Goal: Information Seeking & Learning: Understand process/instructions

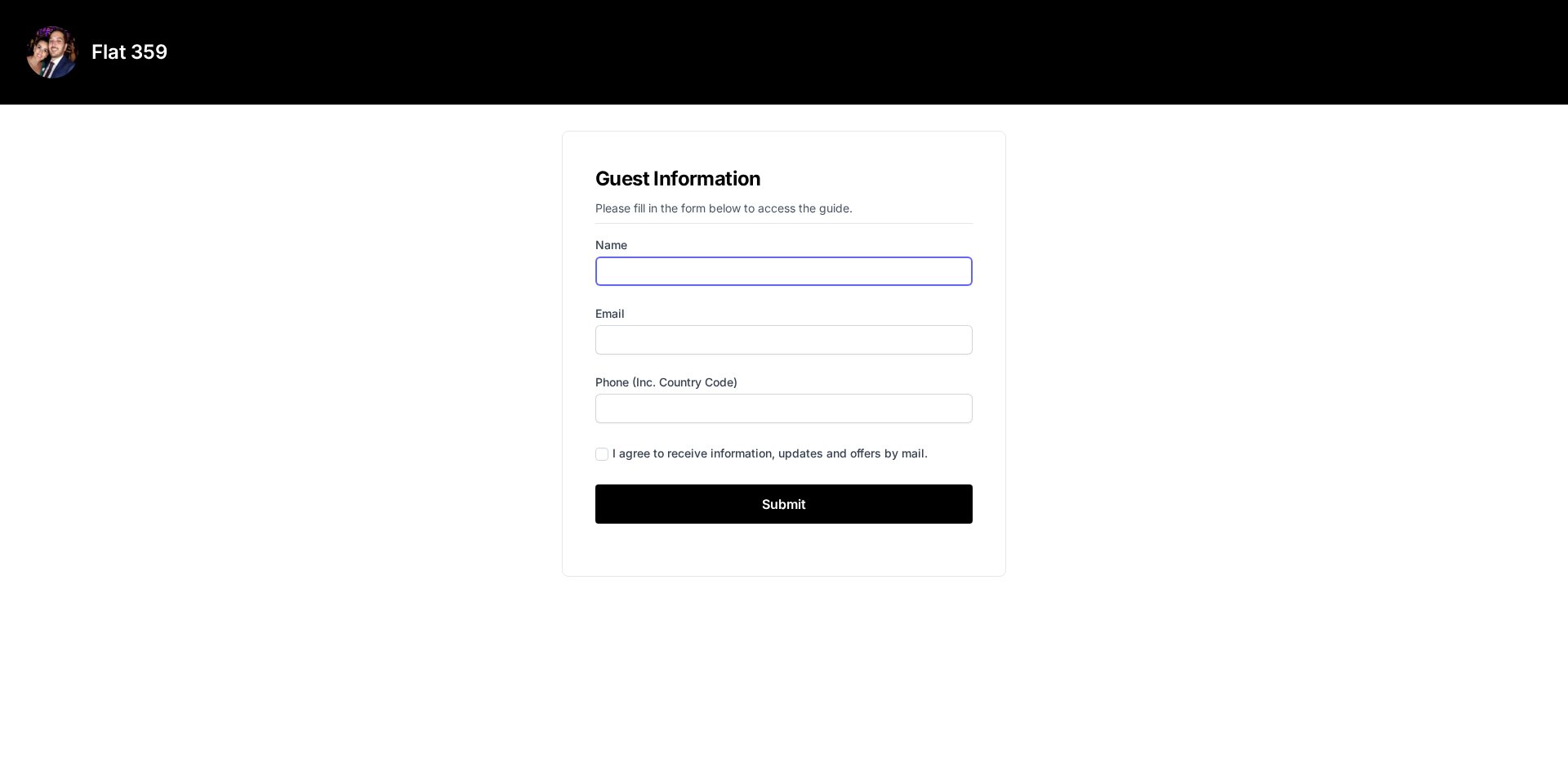
click at [636, 273] on input "Name" at bounding box center [784, 270] width 377 height 29
type input "[PERSON_NAME]"
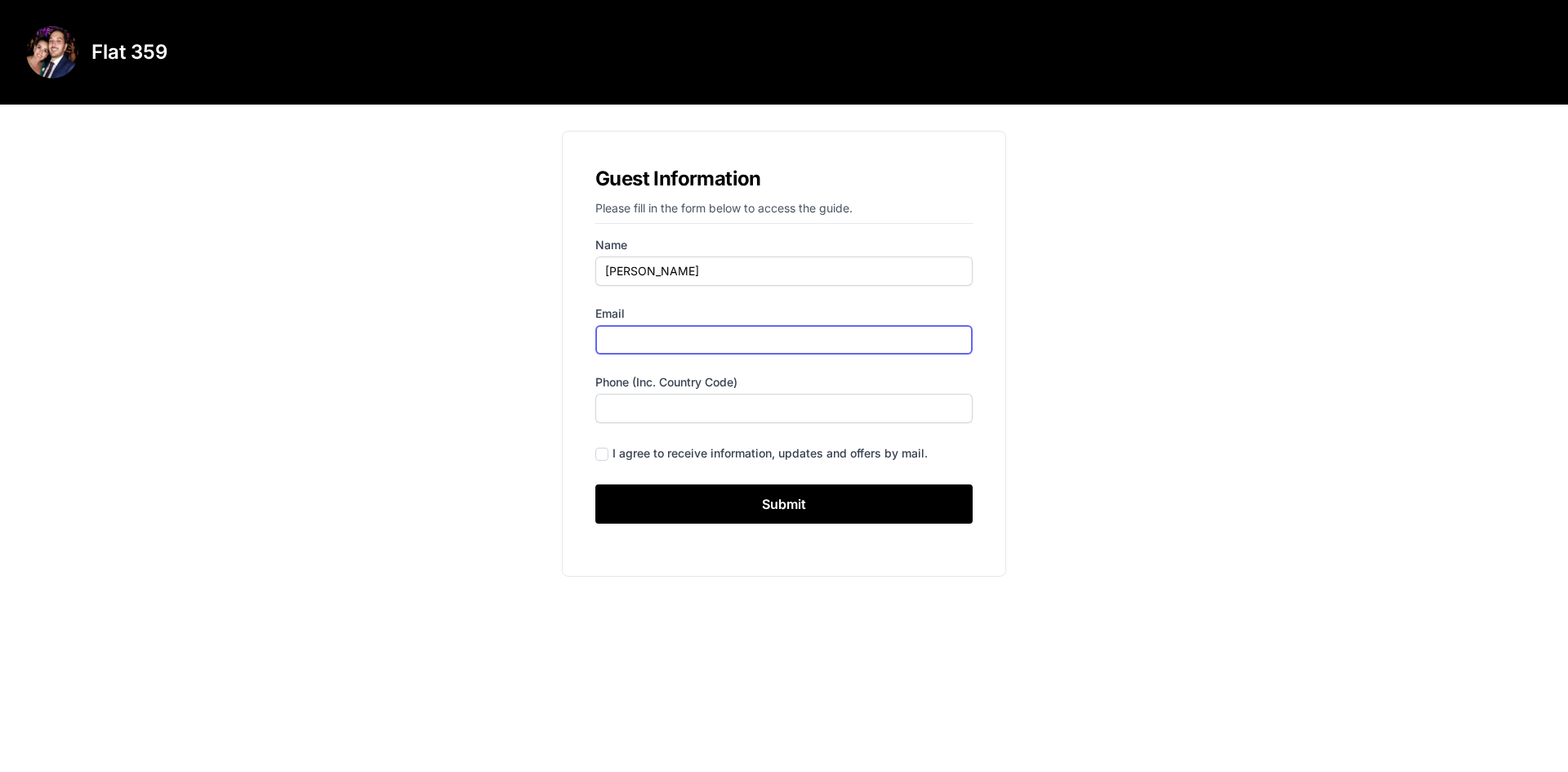
click at [632, 330] on input "Email" at bounding box center [784, 339] width 377 height 29
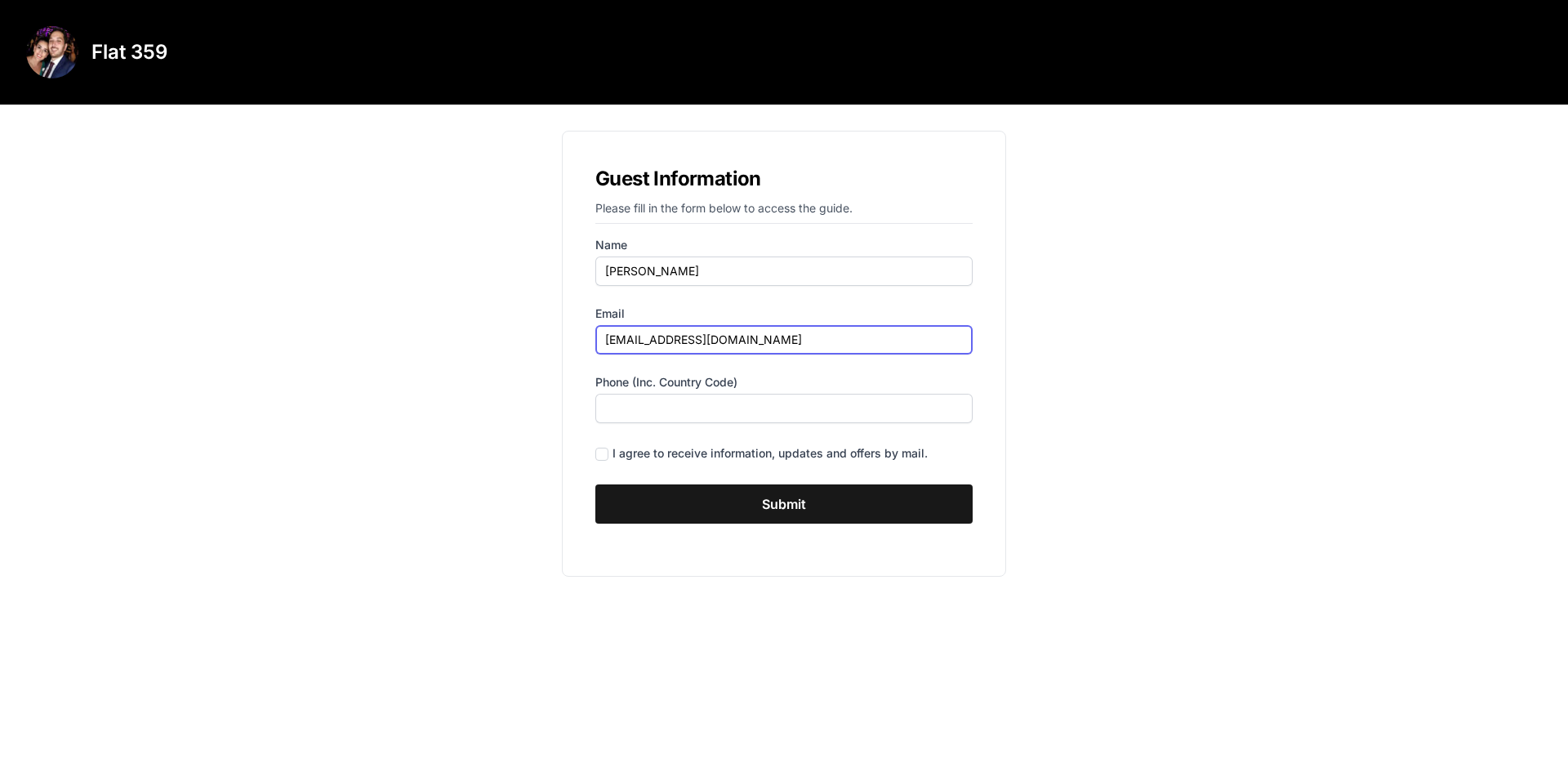
type input "[EMAIL_ADDRESS][DOMAIN_NAME]"
click at [663, 509] on input "Submit" at bounding box center [784, 503] width 377 height 39
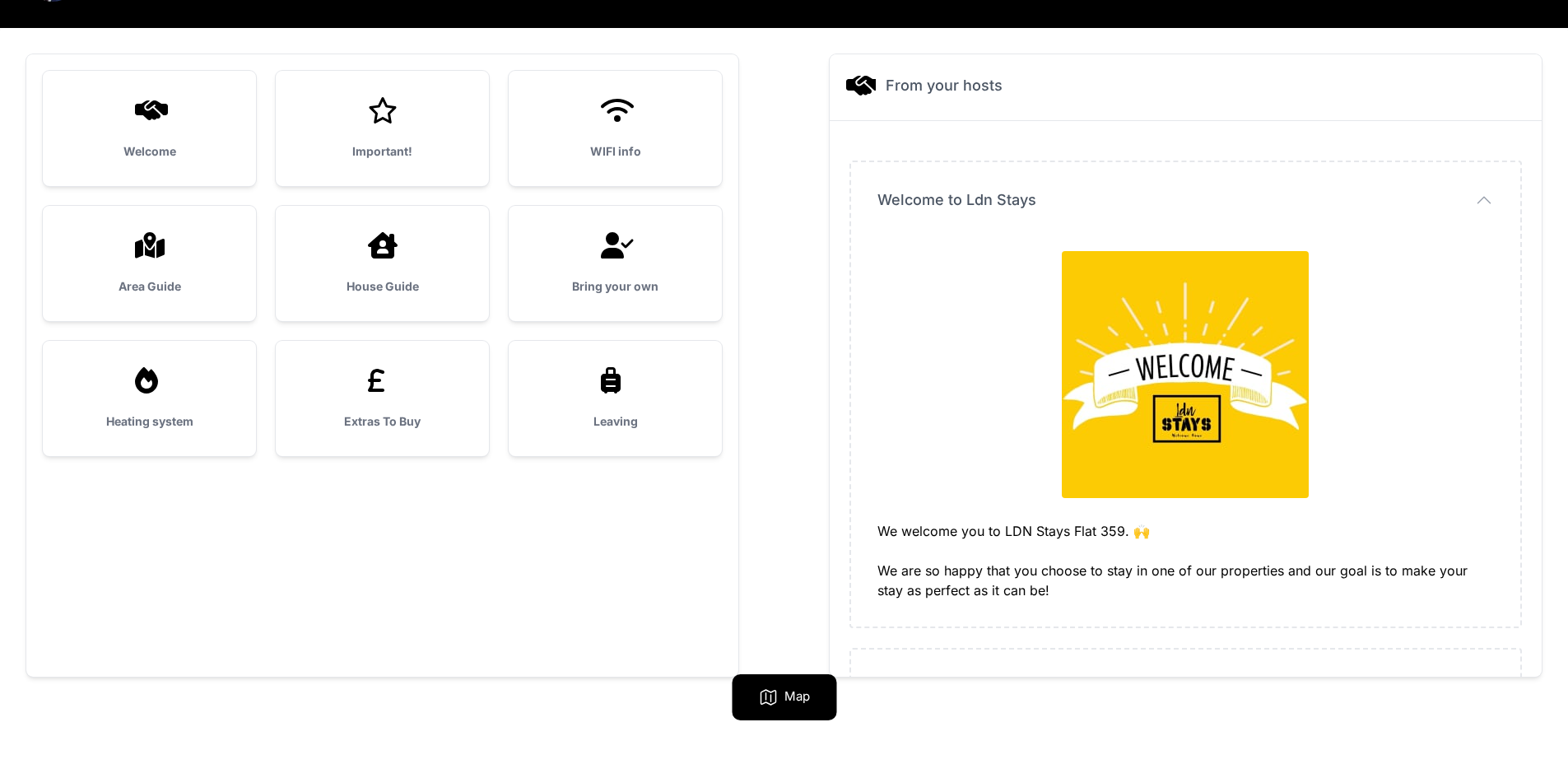
scroll to position [106, 0]
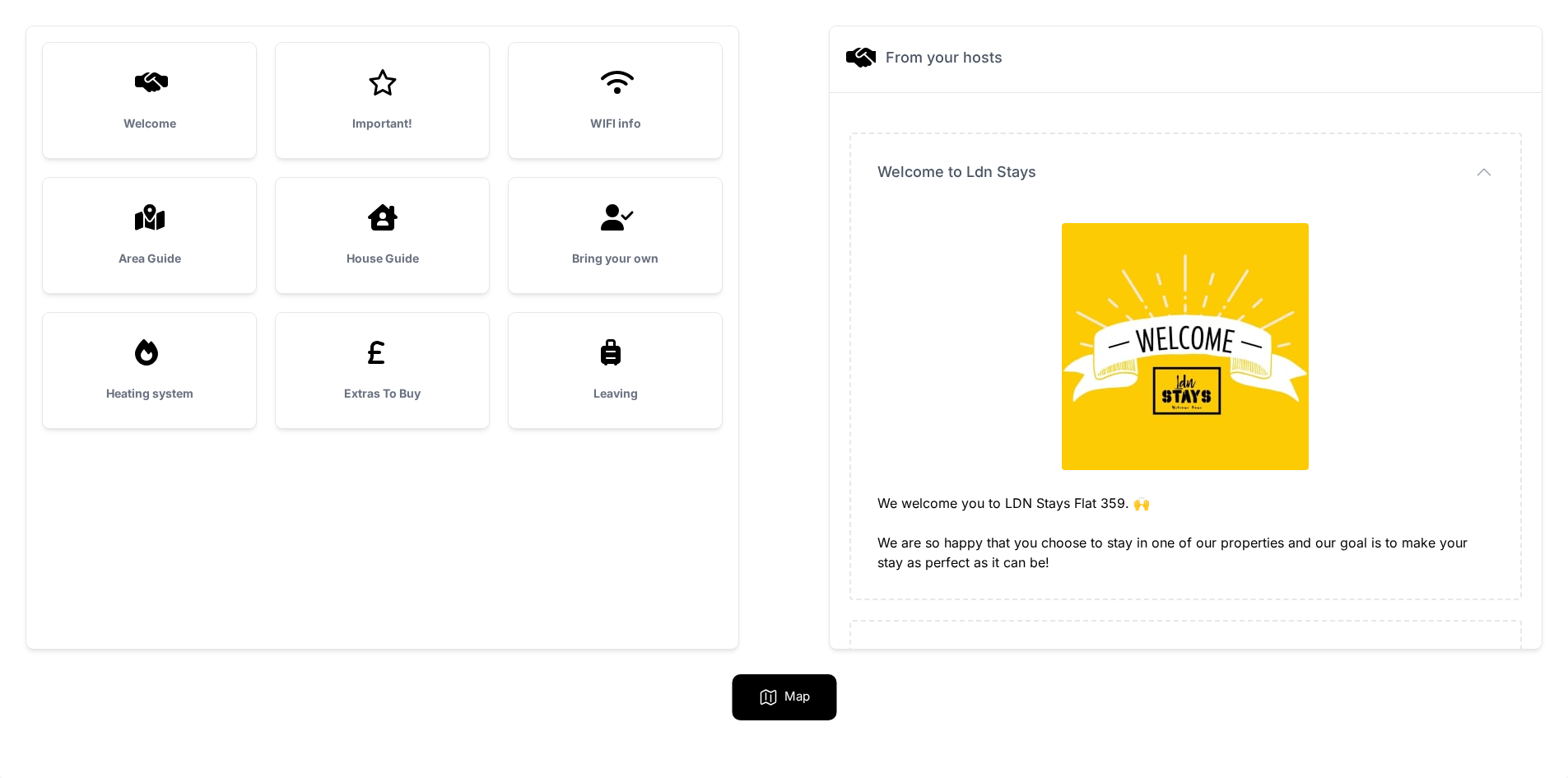
click at [970, 481] on dd "We welcome you to LDN Stays Flat 359. 🙌 We are so happy that you choose to stay…" at bounding box center [1185, 393] width 616 height 355
click at [1192, 396] on img at bounding box center [1185, 346] width 247 height 247
click at [1005, 513] on div "We welcome you to LDN Stays Flat 359. 🙌 We are so happy that you choose to stay…" at bounding box center [1185, 532] width 616 height 79
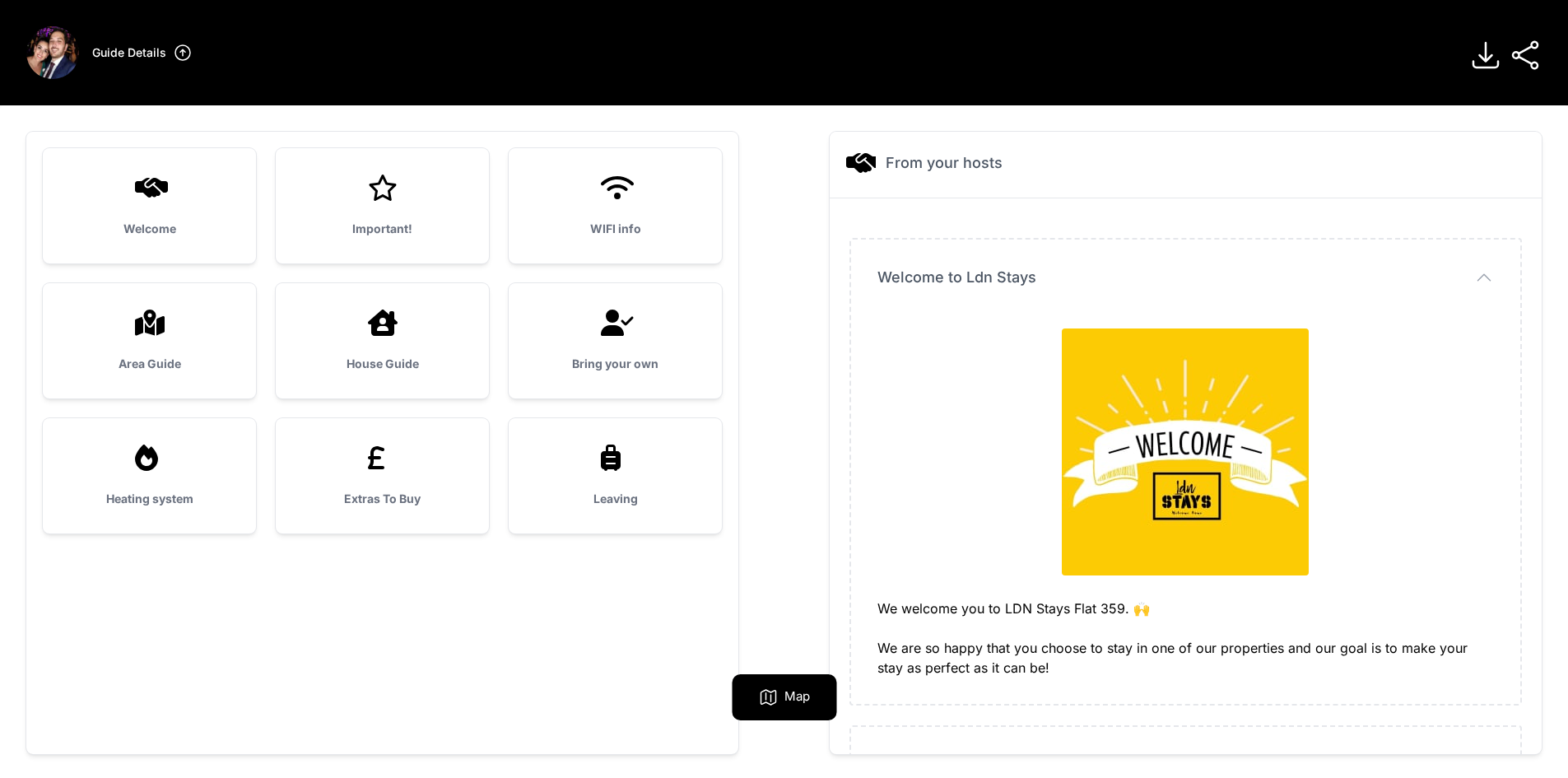
click at [170, 209] on div "Welcome" at bounding box center [150, 206] width 213 height 115
click at [142, 209] on div "Welcome" at bounding box center [150, 206] width 213 height 115
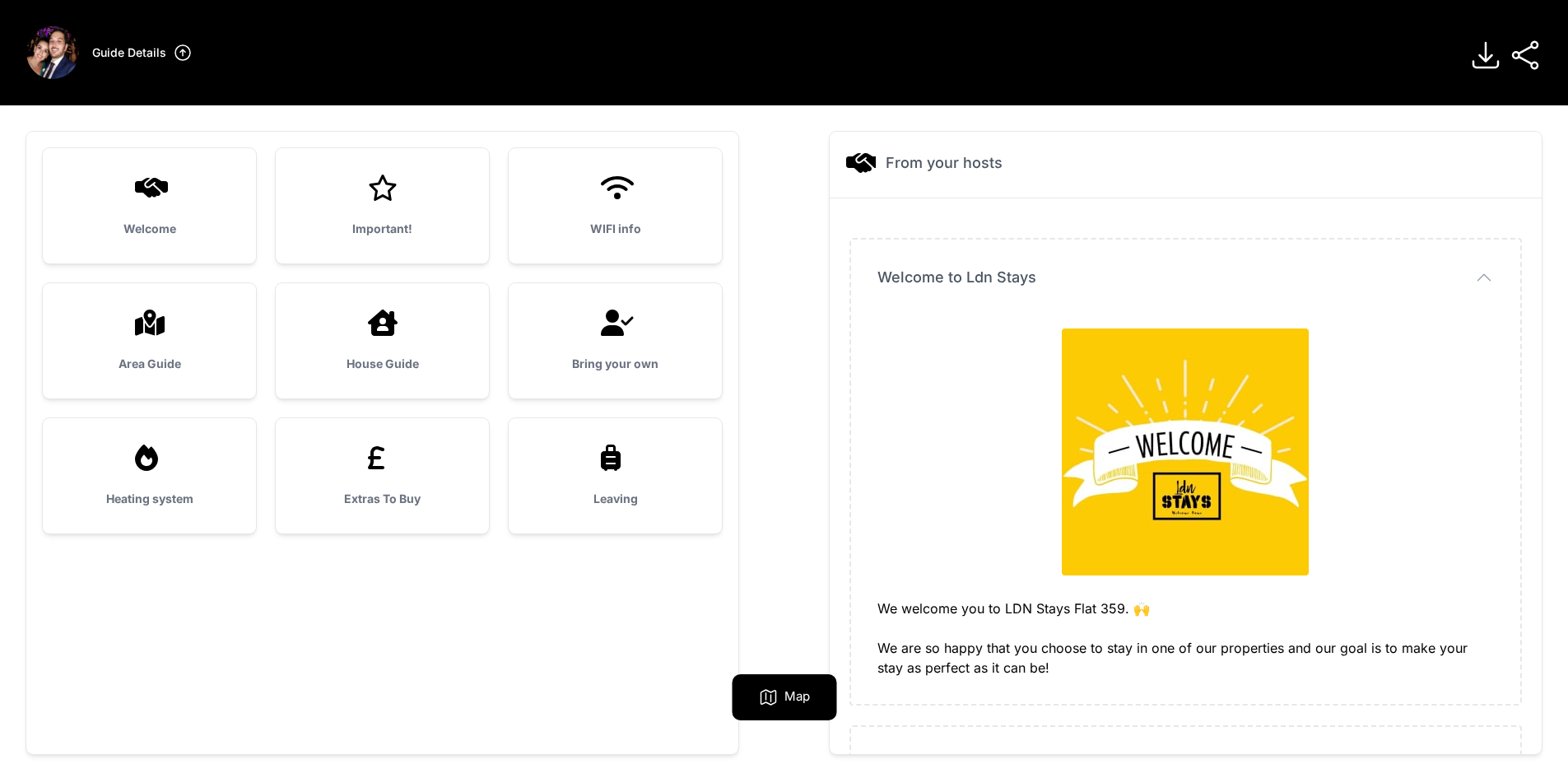
click at [342, 203] on div "Important!" at bounding box center [382, 206] width 213 height 115
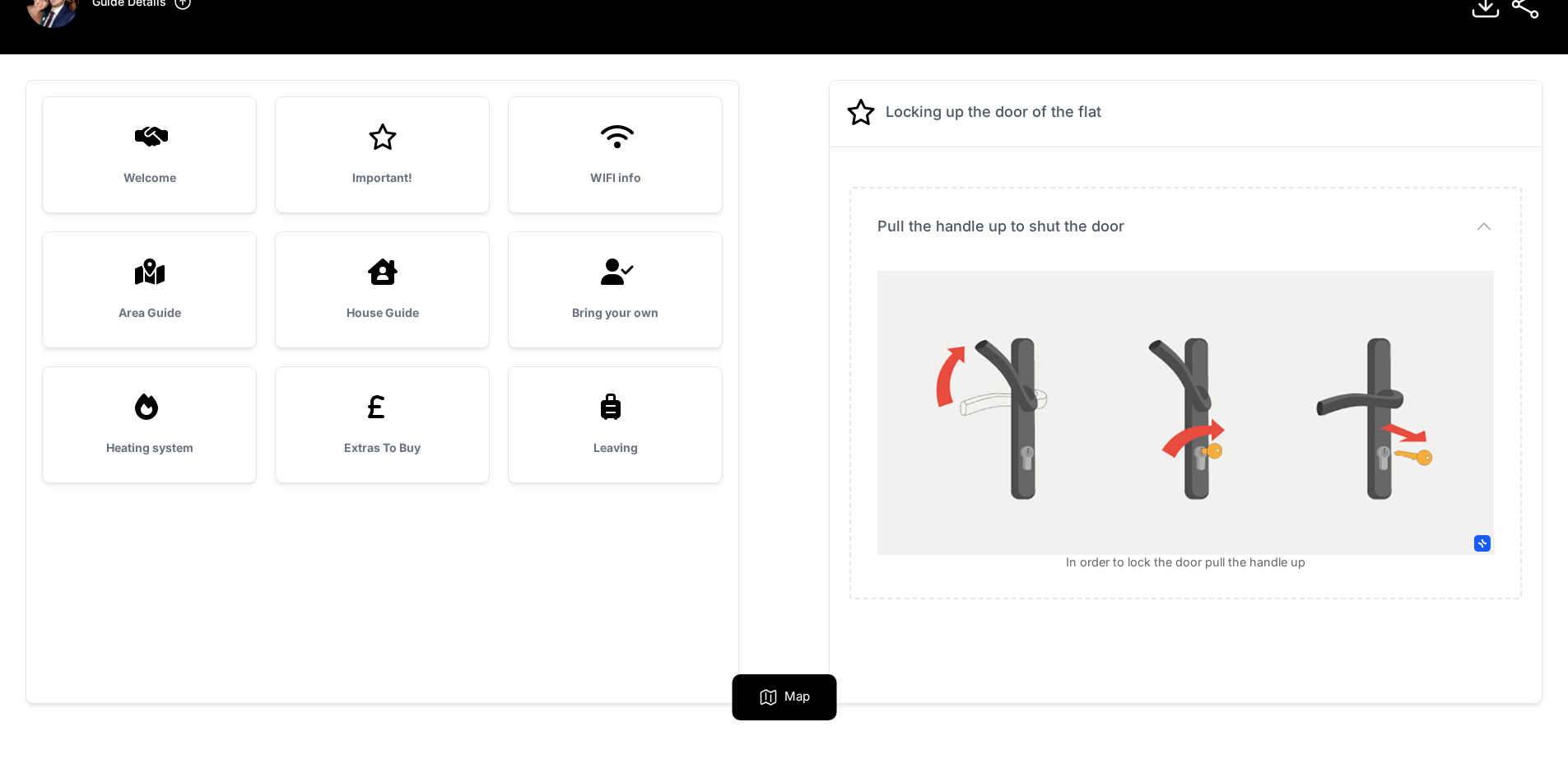
scroll to position [51, 0]
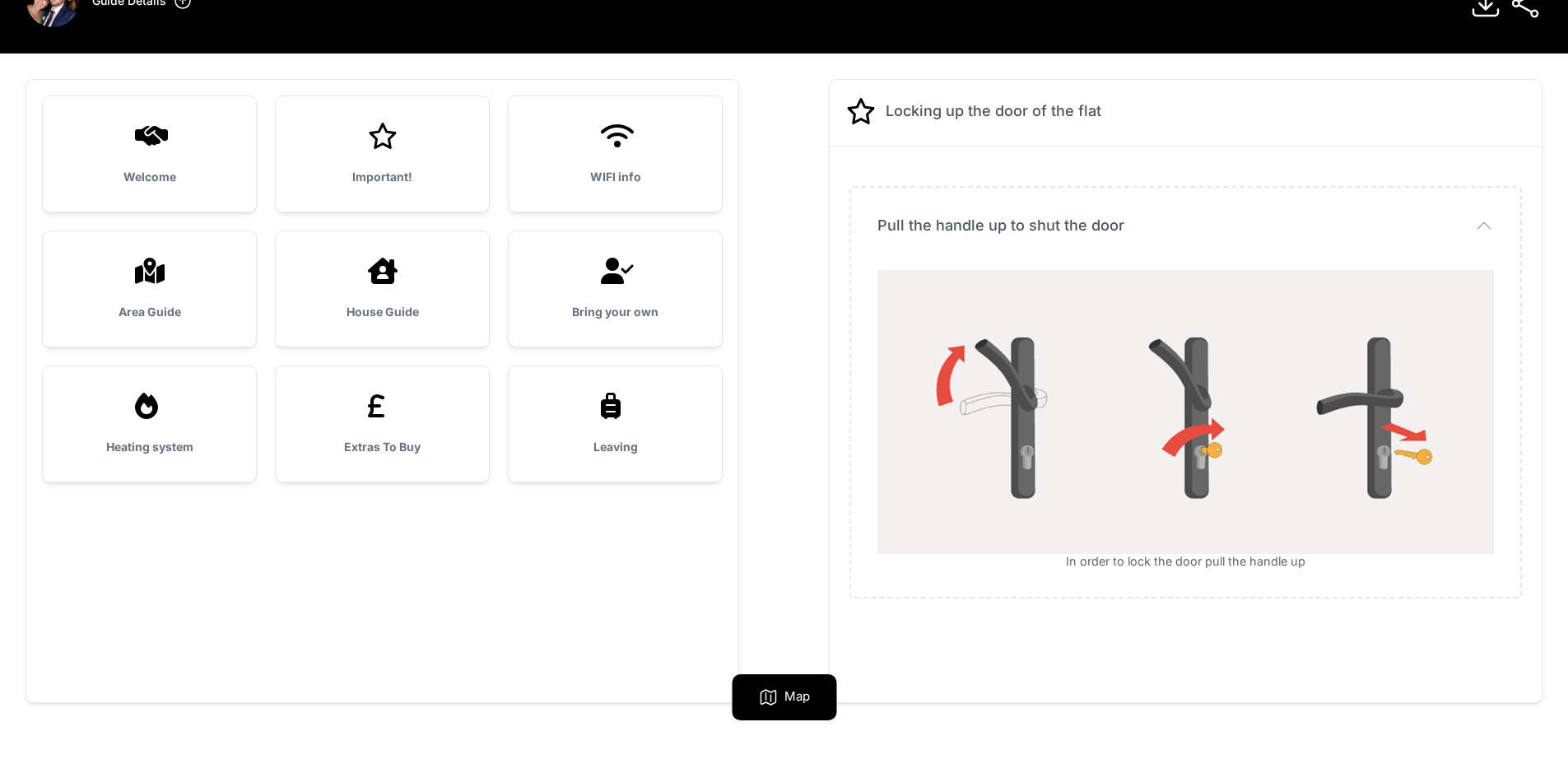
click at [653, 169] on h3 "WIFI info" at bounding box center [615, 176] width 160 height 16
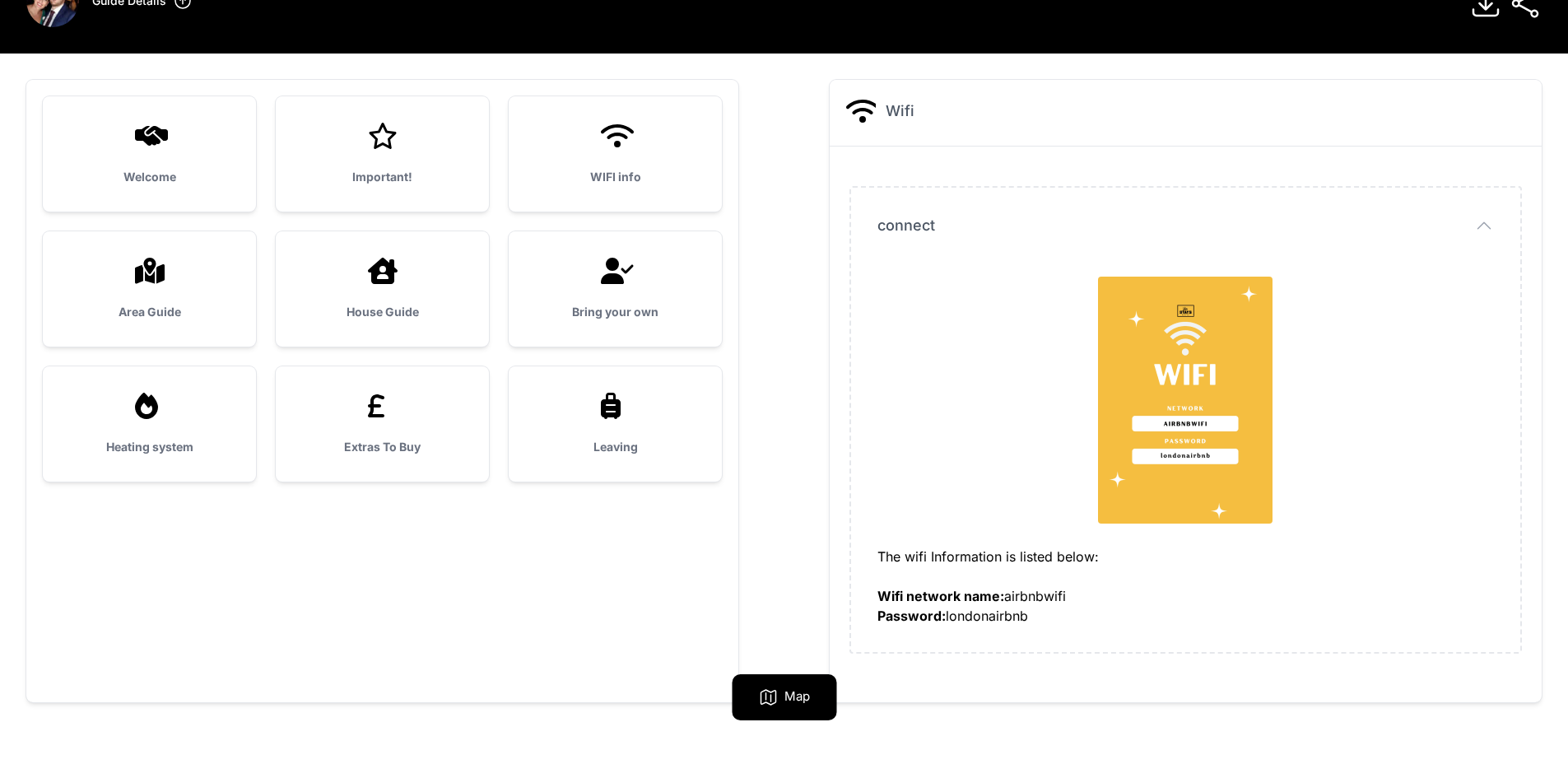
drag, startPoint x: 1042, startPoint y: 618, endPoint x: 880, endPoint y: 602, distance: 162.8
click at [880, 602] on div "The wifi Information is listed below: Wifi network name: airbnbwifi Password: l…" at bounding box center [1185, 586] width 616 height 79
copy div "Wifi network name: airbnbwifi Password: londonairbnb"
click at [145, 300] on div "Area Guide" at bounding box center [150, 289] width 213 height 115
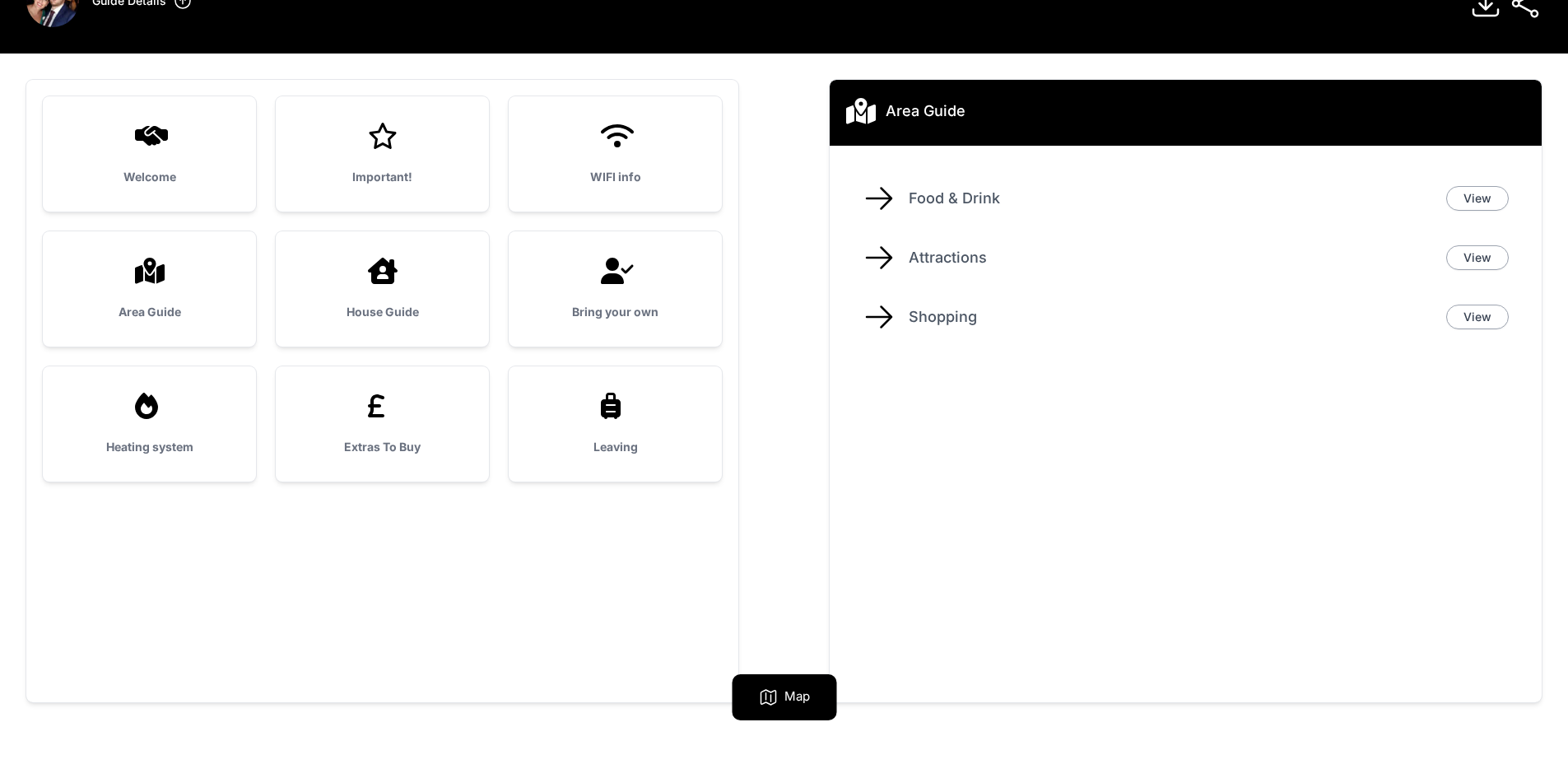
click at [145, 300] on div "Area Guide" at bounding box center [150, 289] width 213 height 115
click at [403, 302] on div "House Guide" at bounding box center [382, 289] width 213 height 115
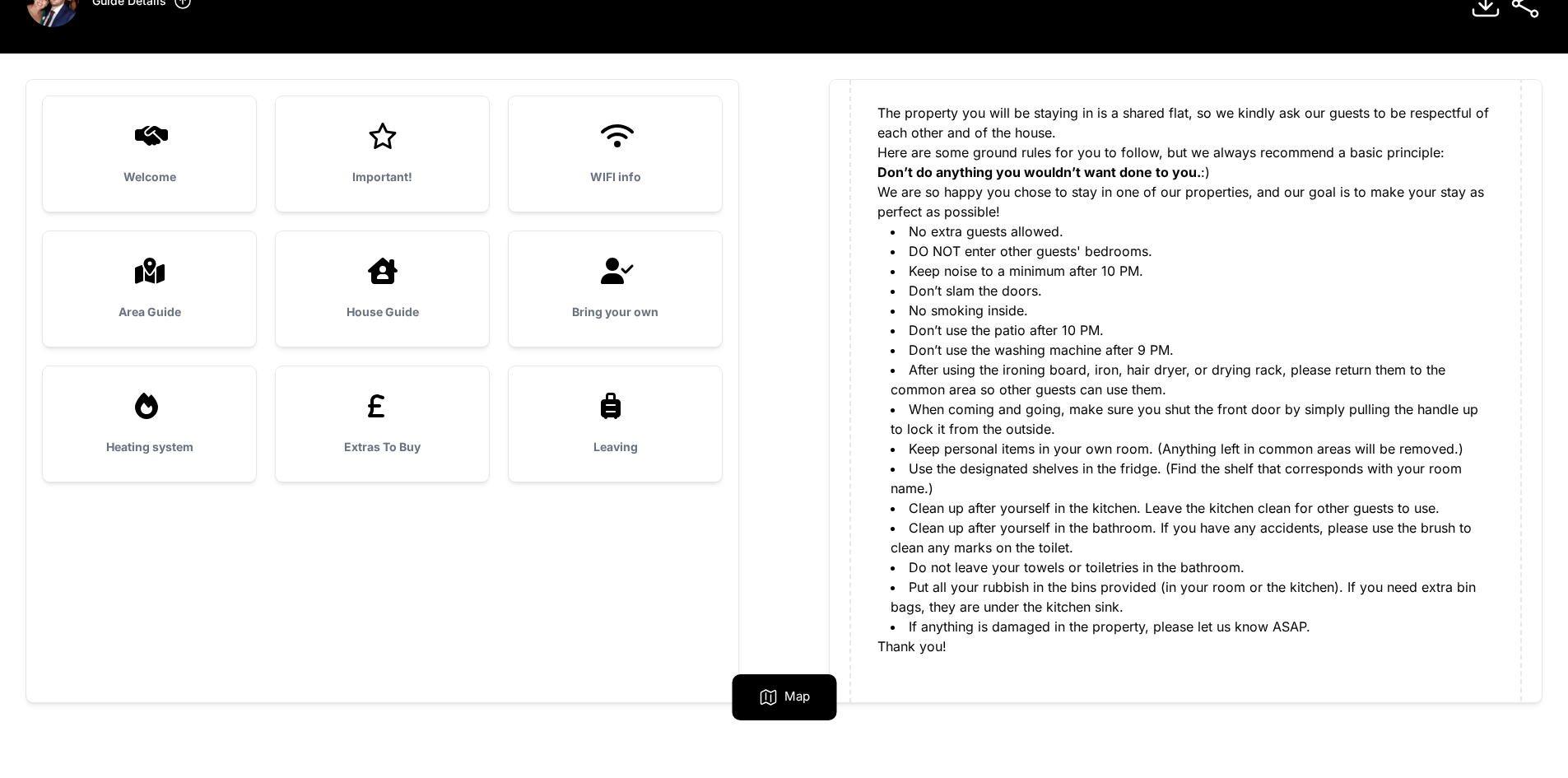
scroll to position [168, 0]
click at [686, 320] on div "Bring your own" at bounding box center [615, 289] width 213 height 115
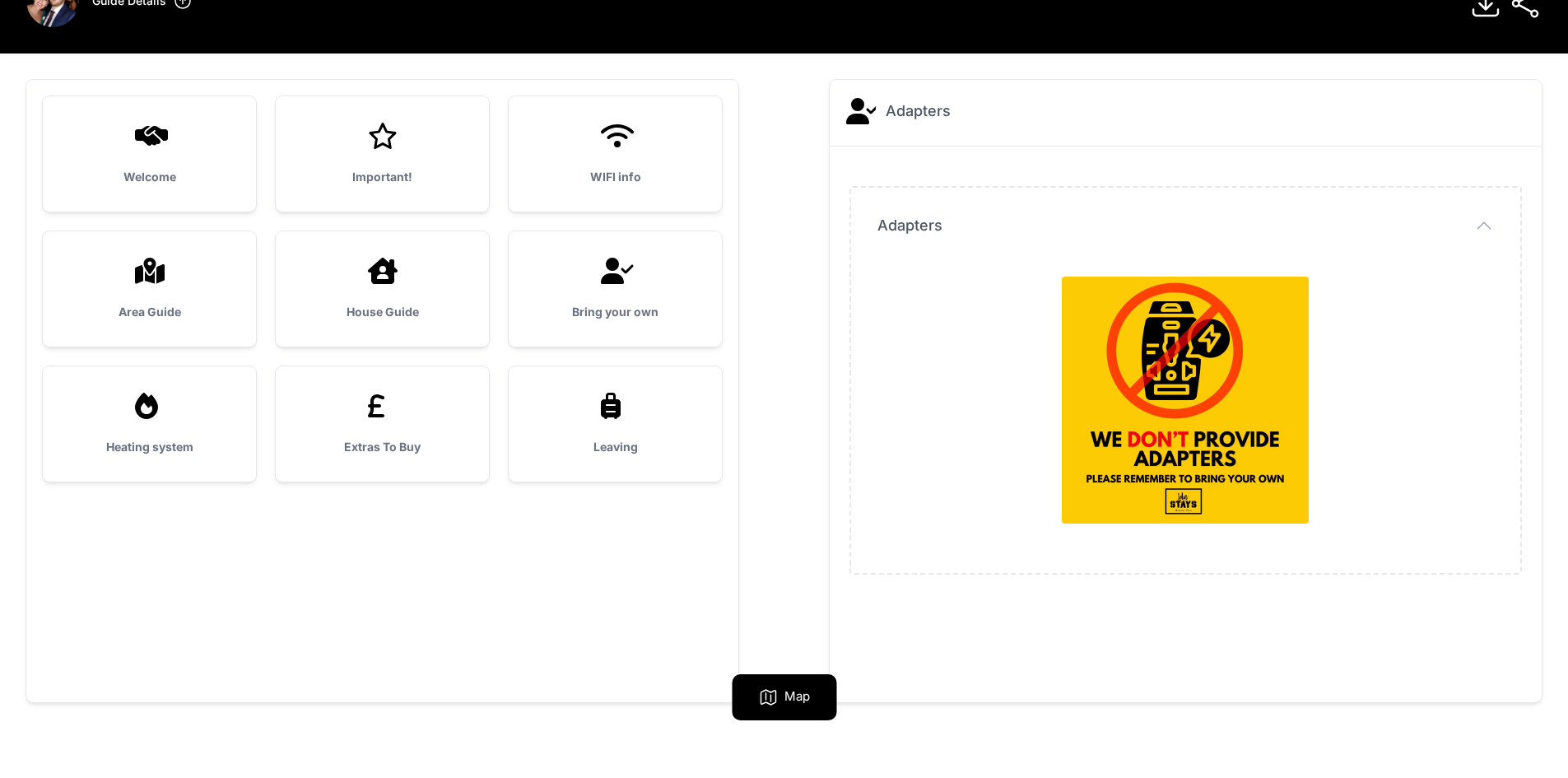
click at [157, 426] on div "Heating system" at bounding box center [150, 424] width 213 height 115
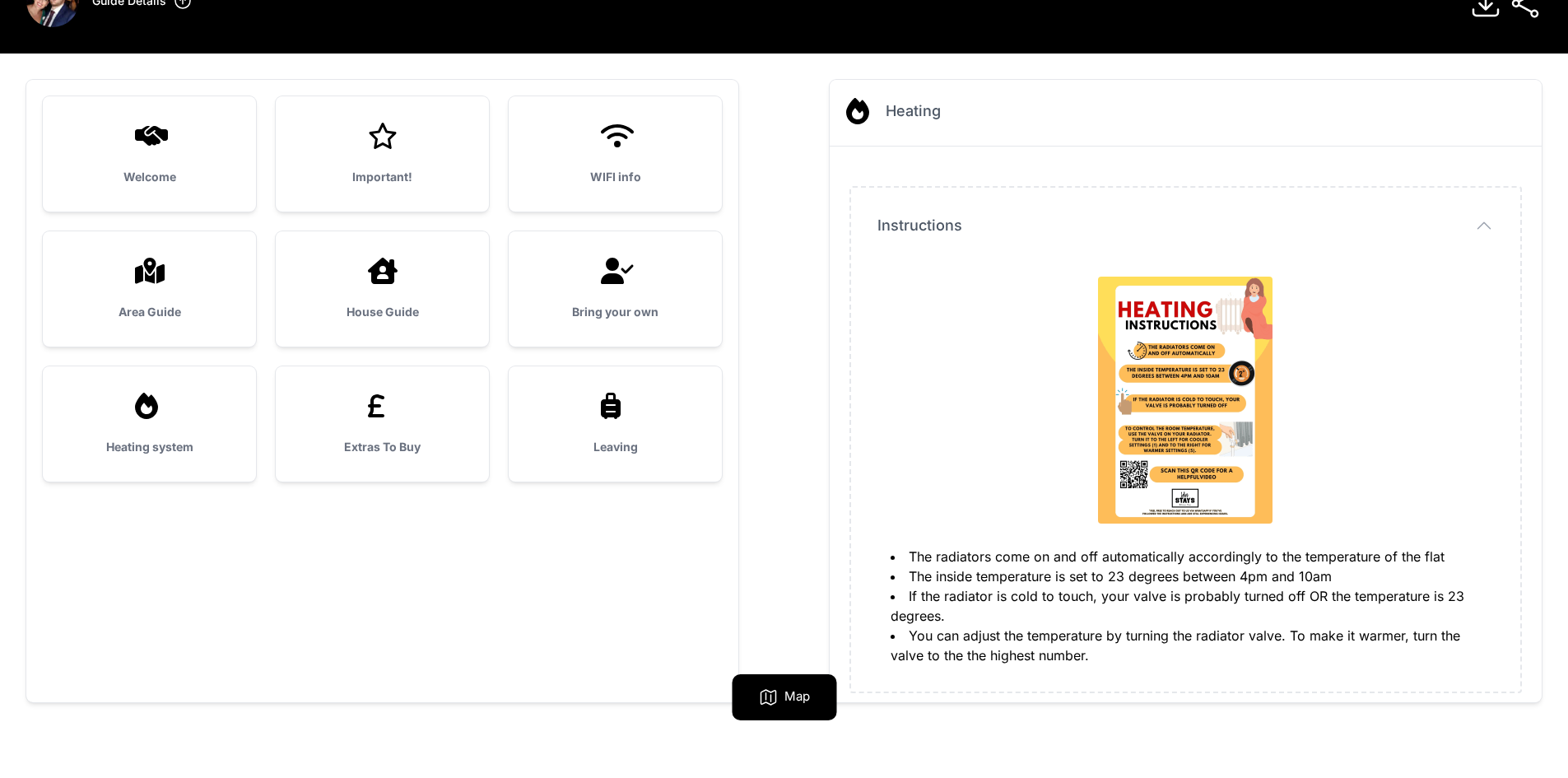
click at [403, 449] on h3 "Extras To Buy" at bounding box center [382, 447] width 160 height 16
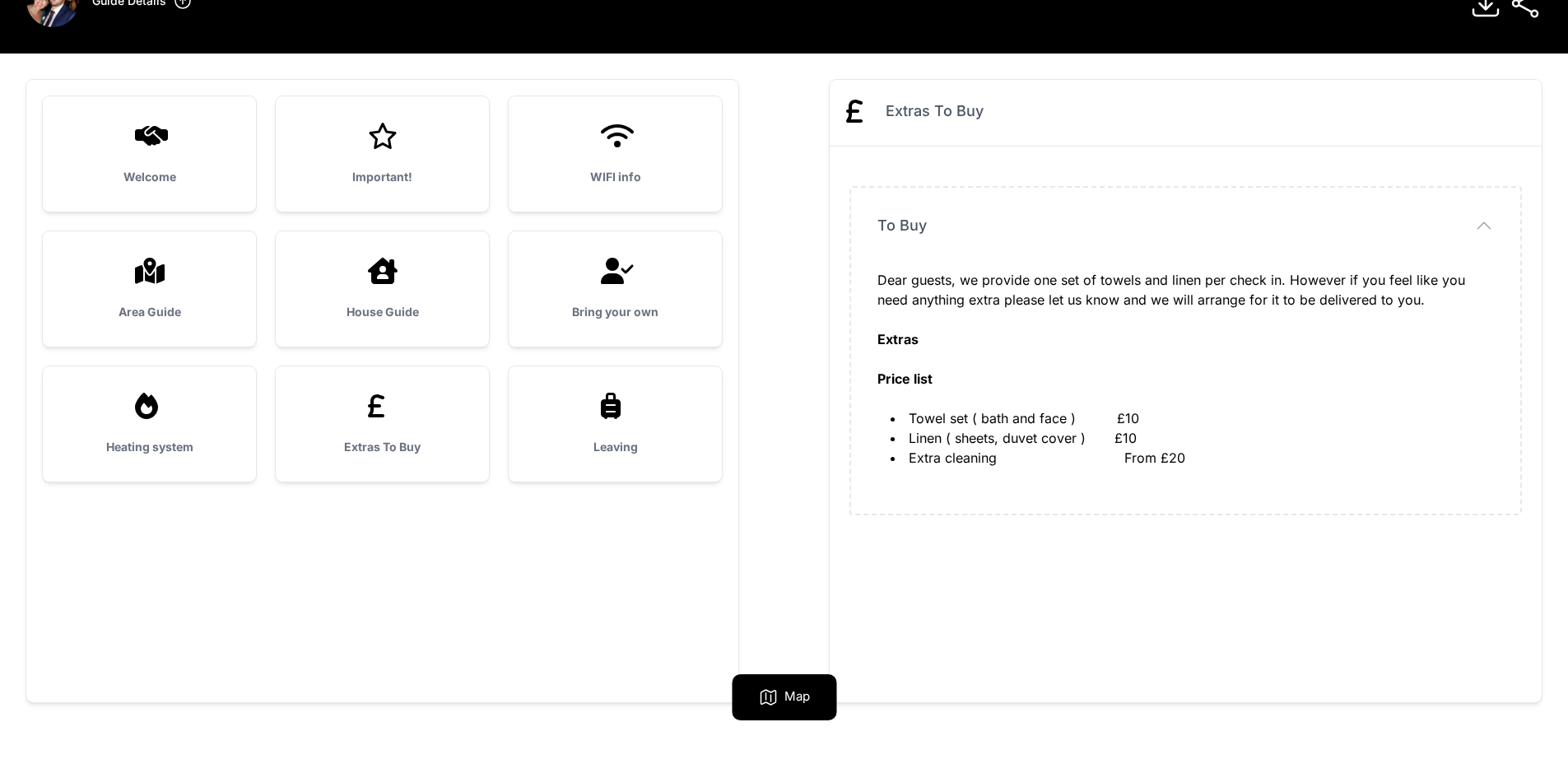
click at [607, 444] on h3 "Leaving" at bounding box center [615, 447] width 160 height 16
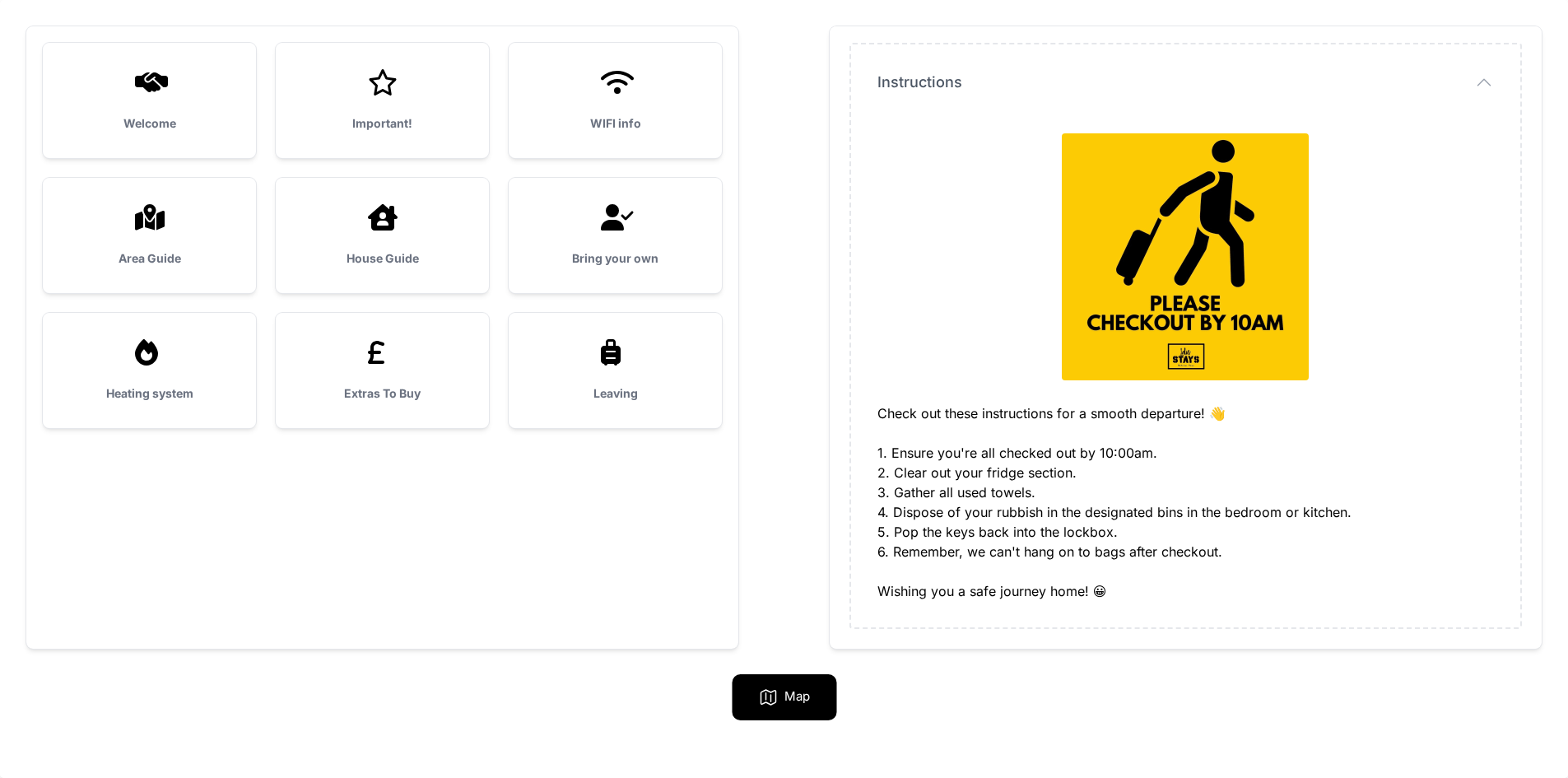
scroll to position [0, 0]
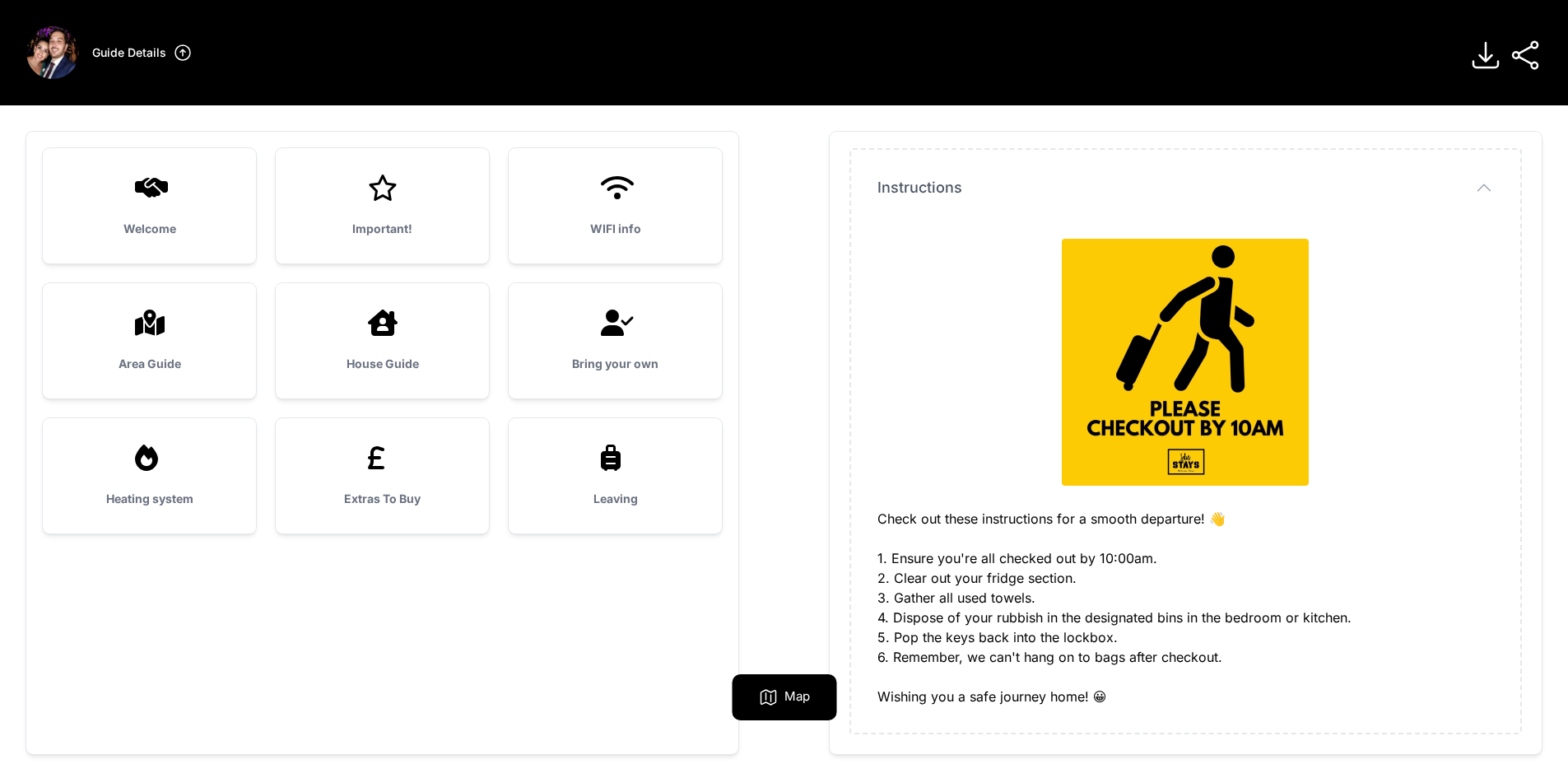
click at [136, 203] on div "Welcome" at bounding box center [150, 206] width 213 height 115
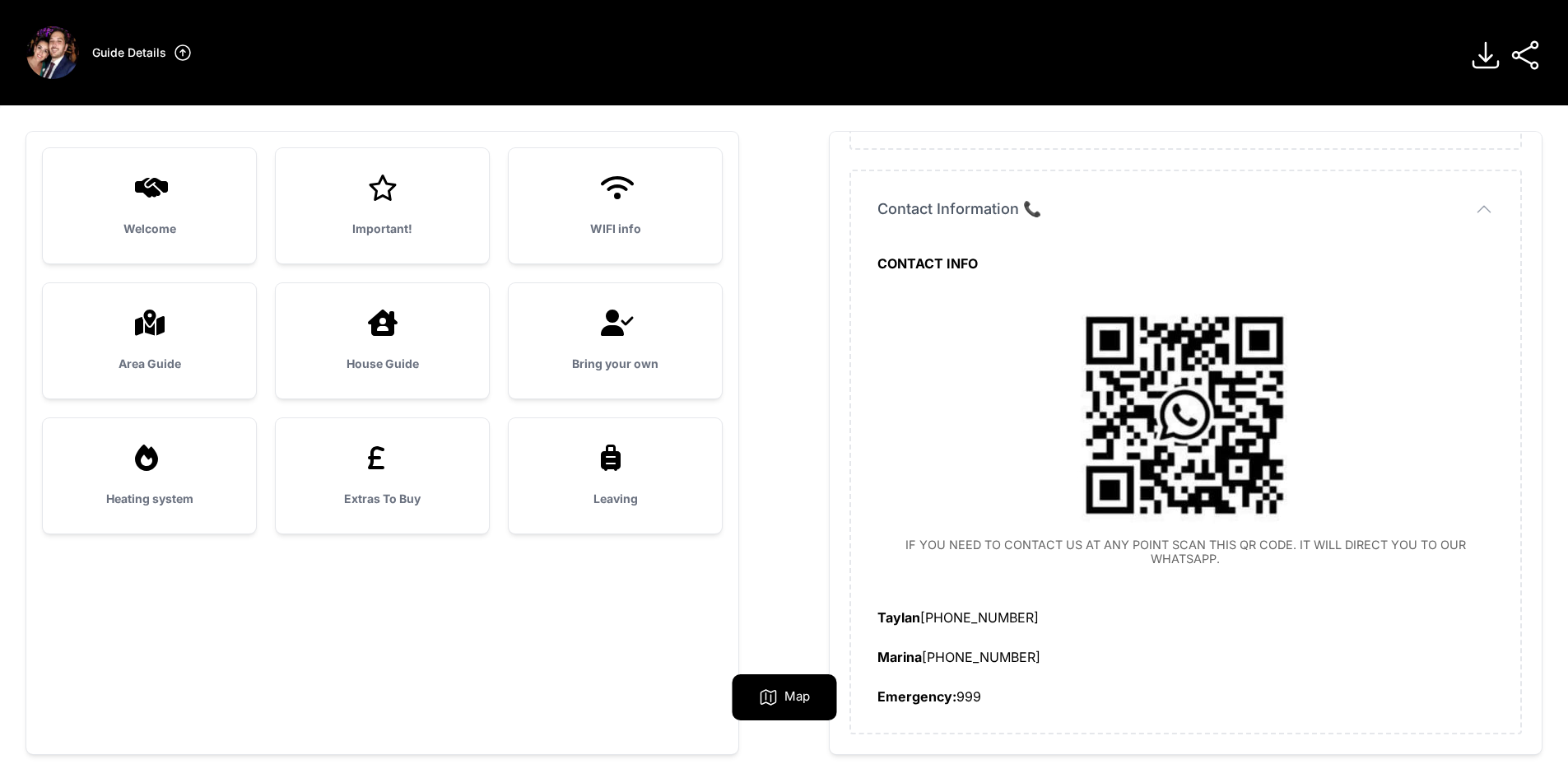
click at [336, 233] on h3 "Important!" at bounding box center [382, 229] width 160 height 16
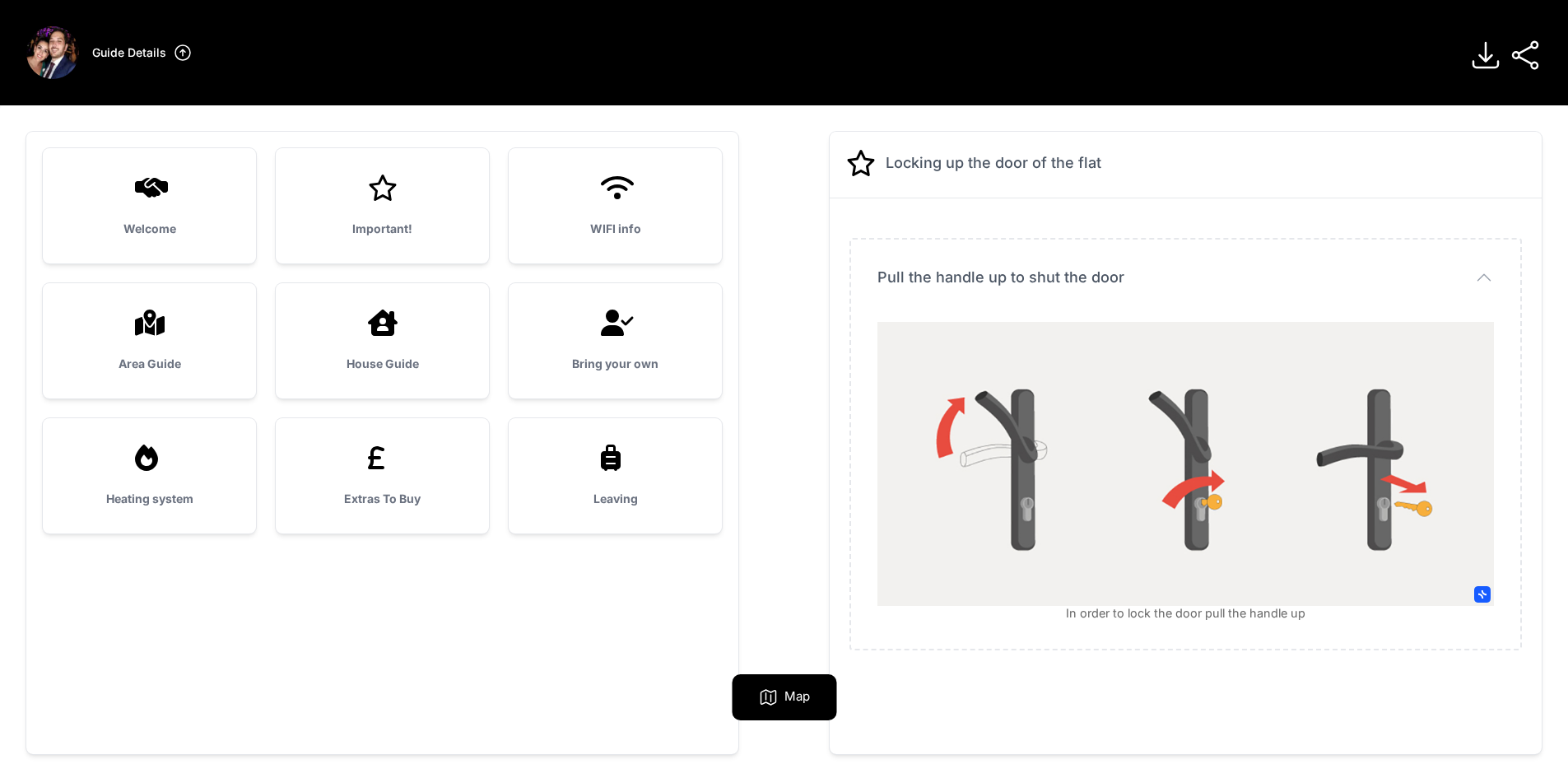
scroll to position [106, 0]
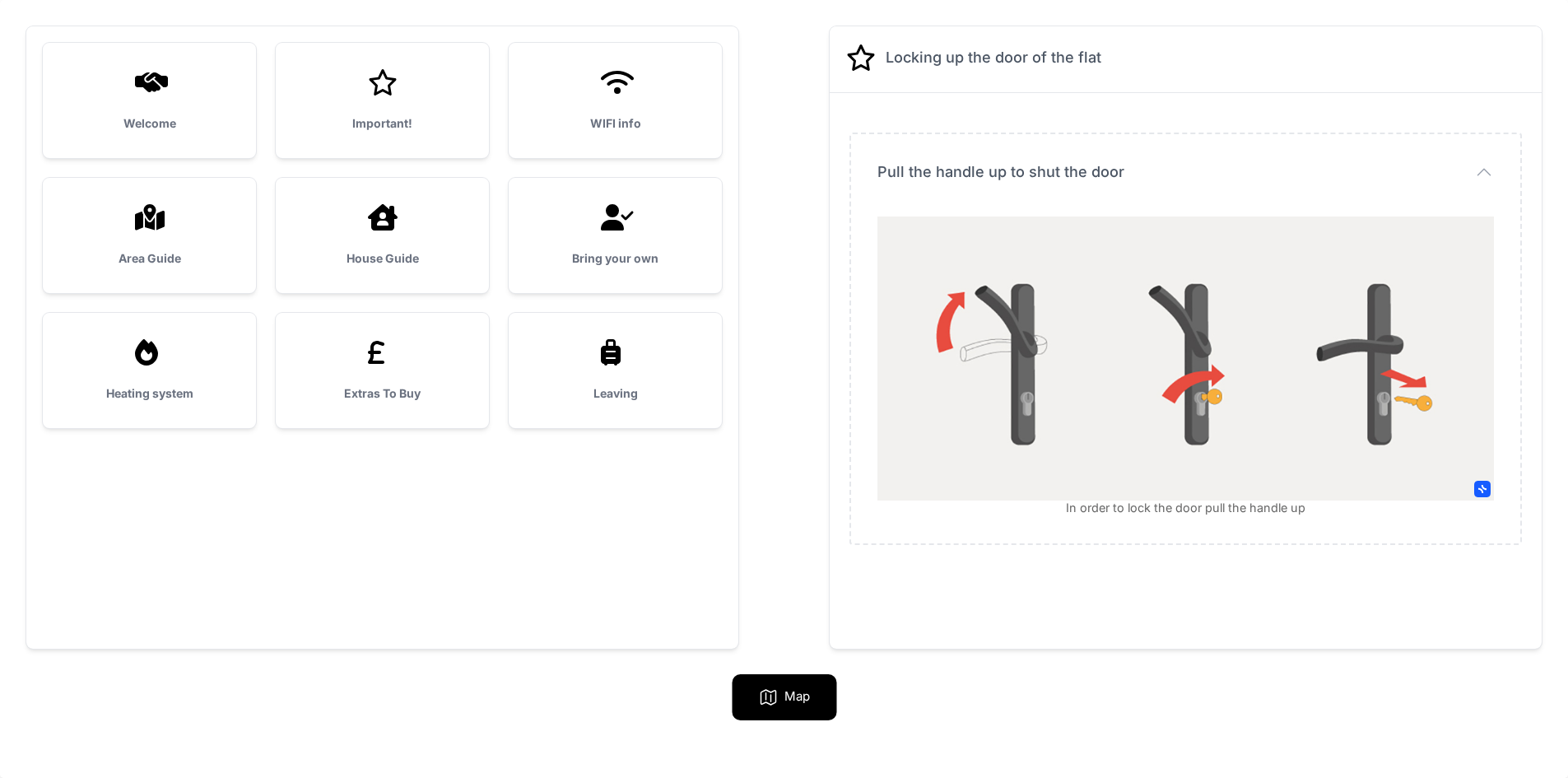
click at [1200, 465] on img at bounding box center [1185, 358] width 616 height 284
click at [893, 220] on img at bounding box center [1185, 358] width 616 height 284
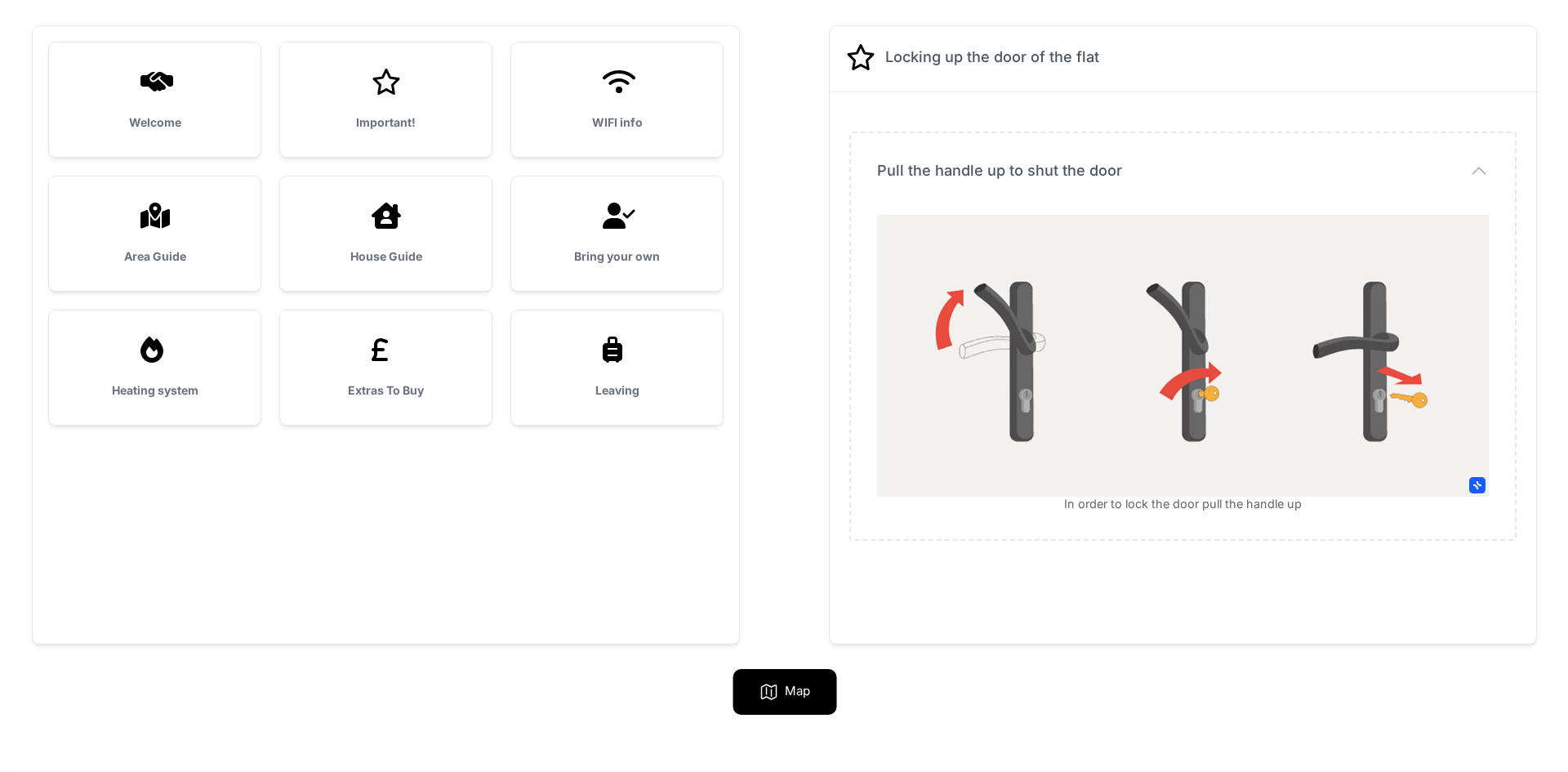
scroll to position [0, 0]
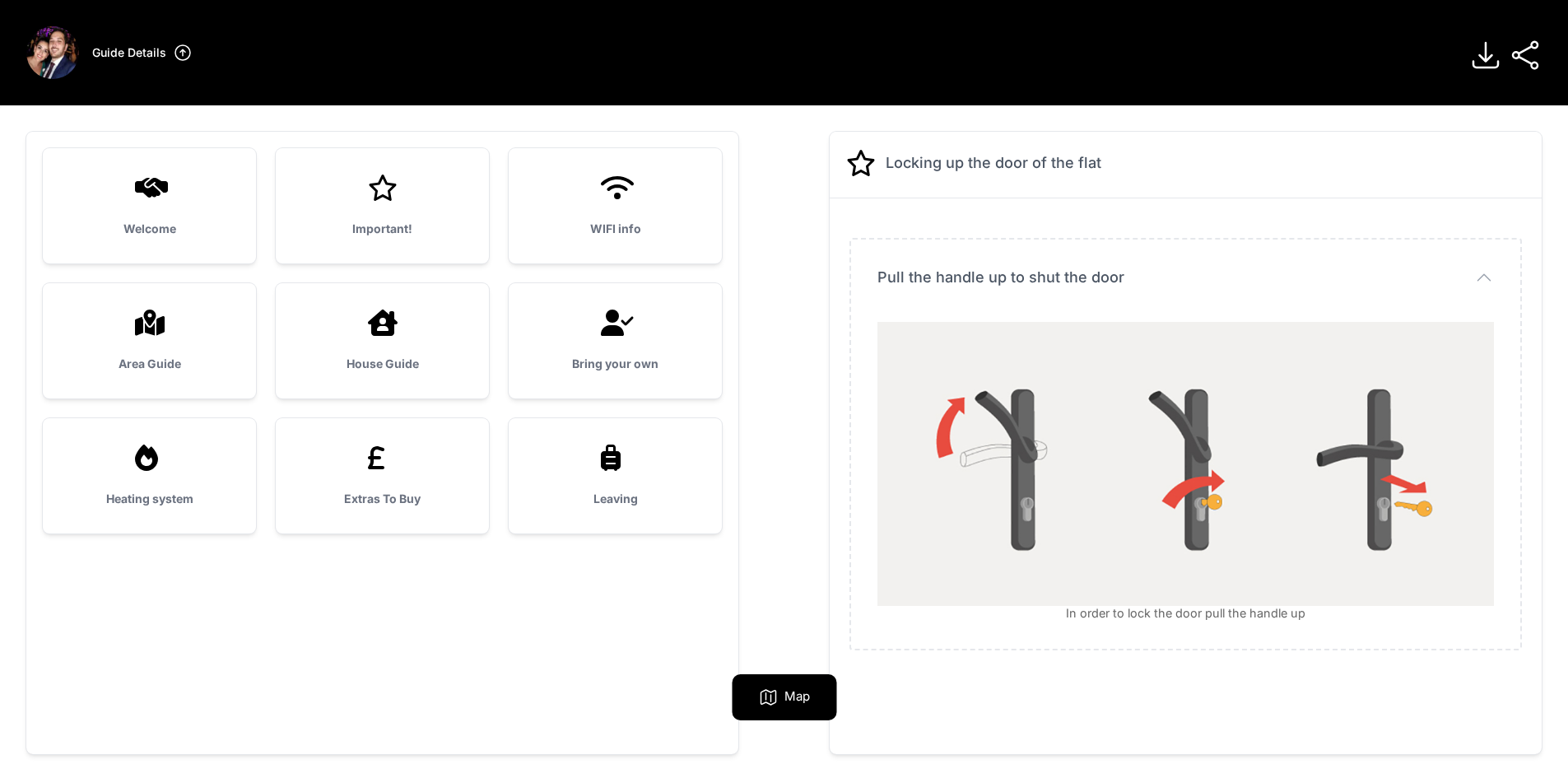
click at [147, 50] on h3 "Guide Details" at bounding box center [130, 52] width 74 height 16
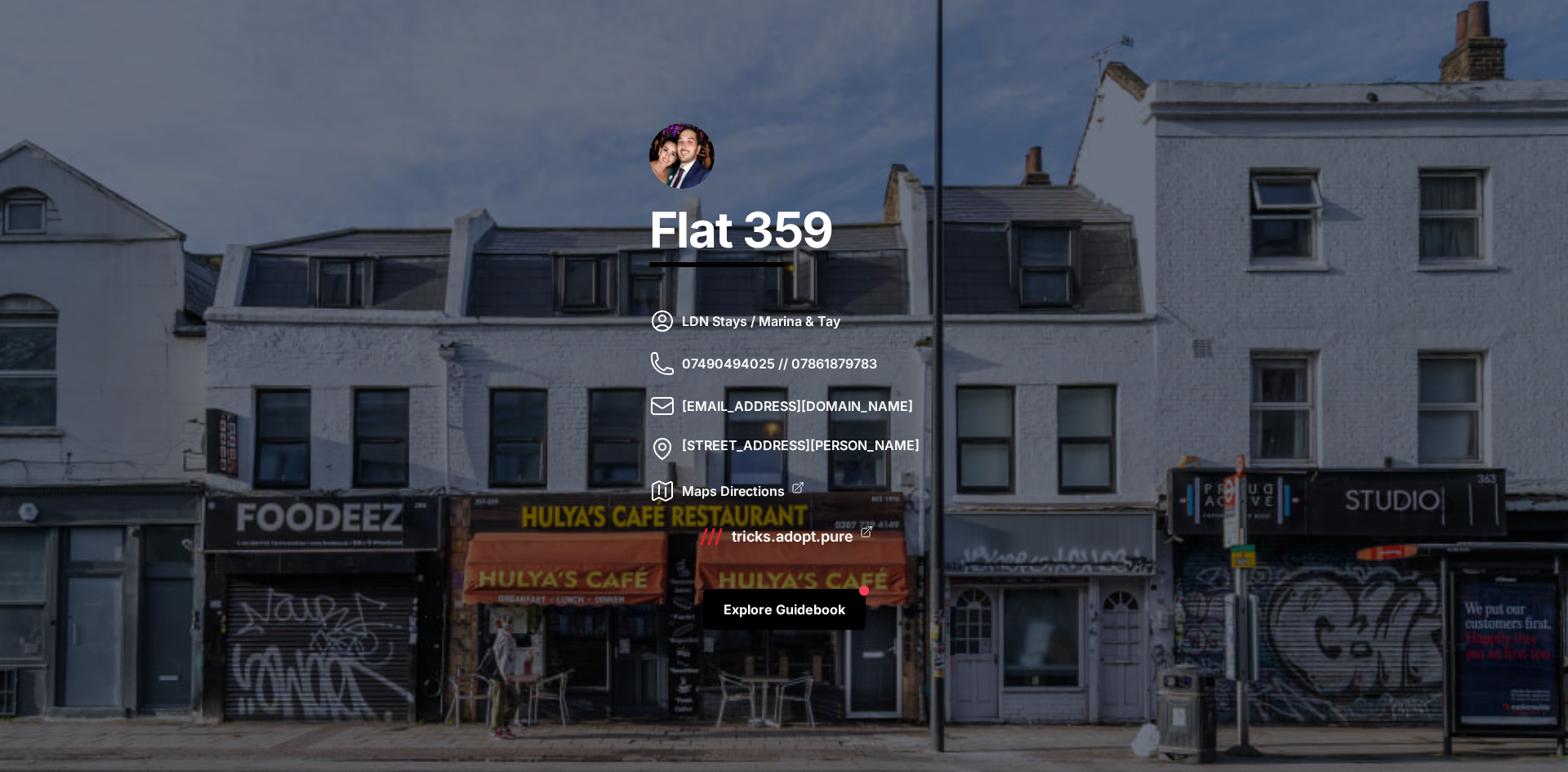
click at [792, 605] on link "Explore Guidebook" at bounding box center [784, 609] width 163 height 41
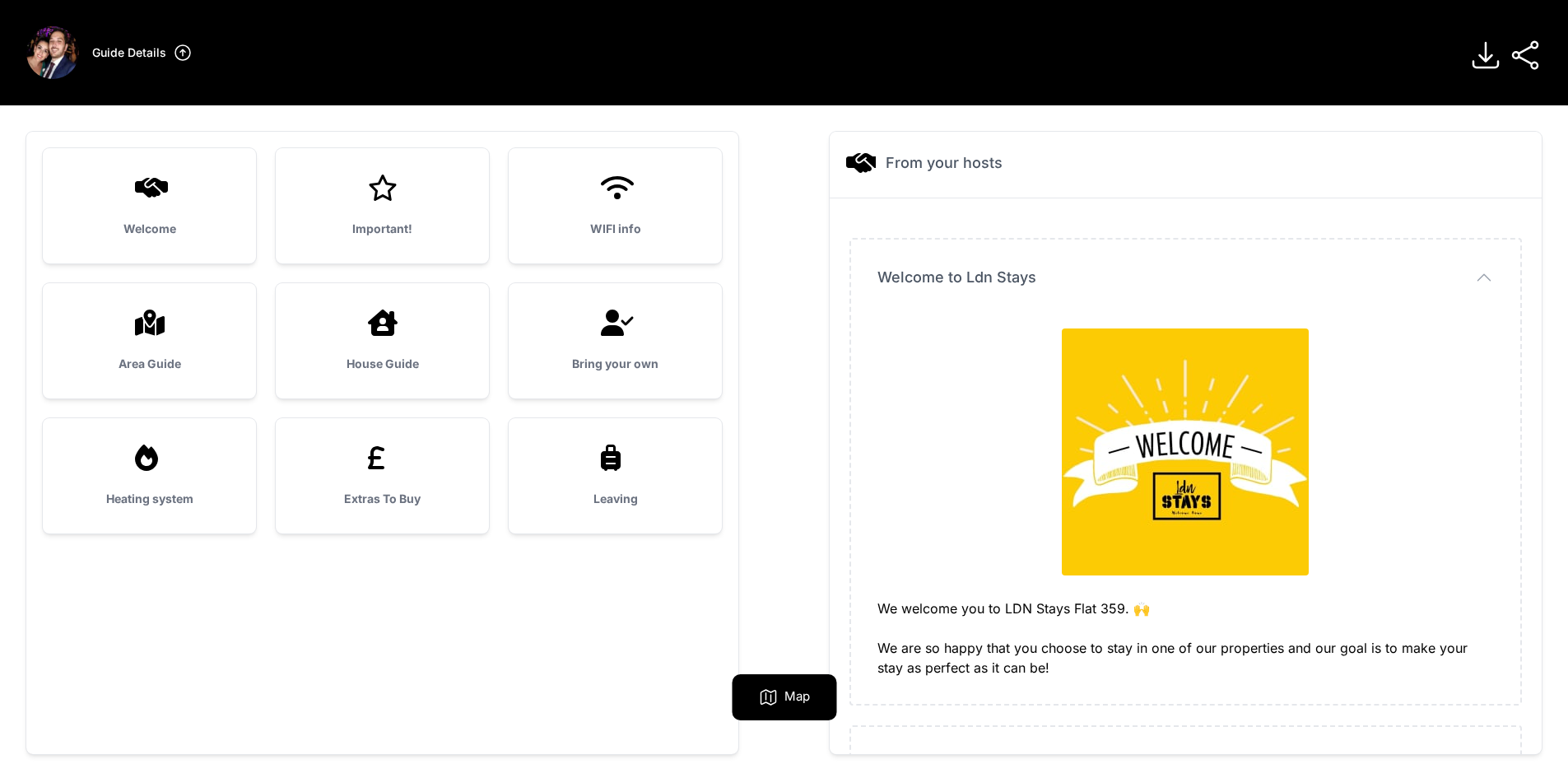
click at [190, 363] on h3 "Area Guide" at bounding box center [150, 363] width 160 height 16
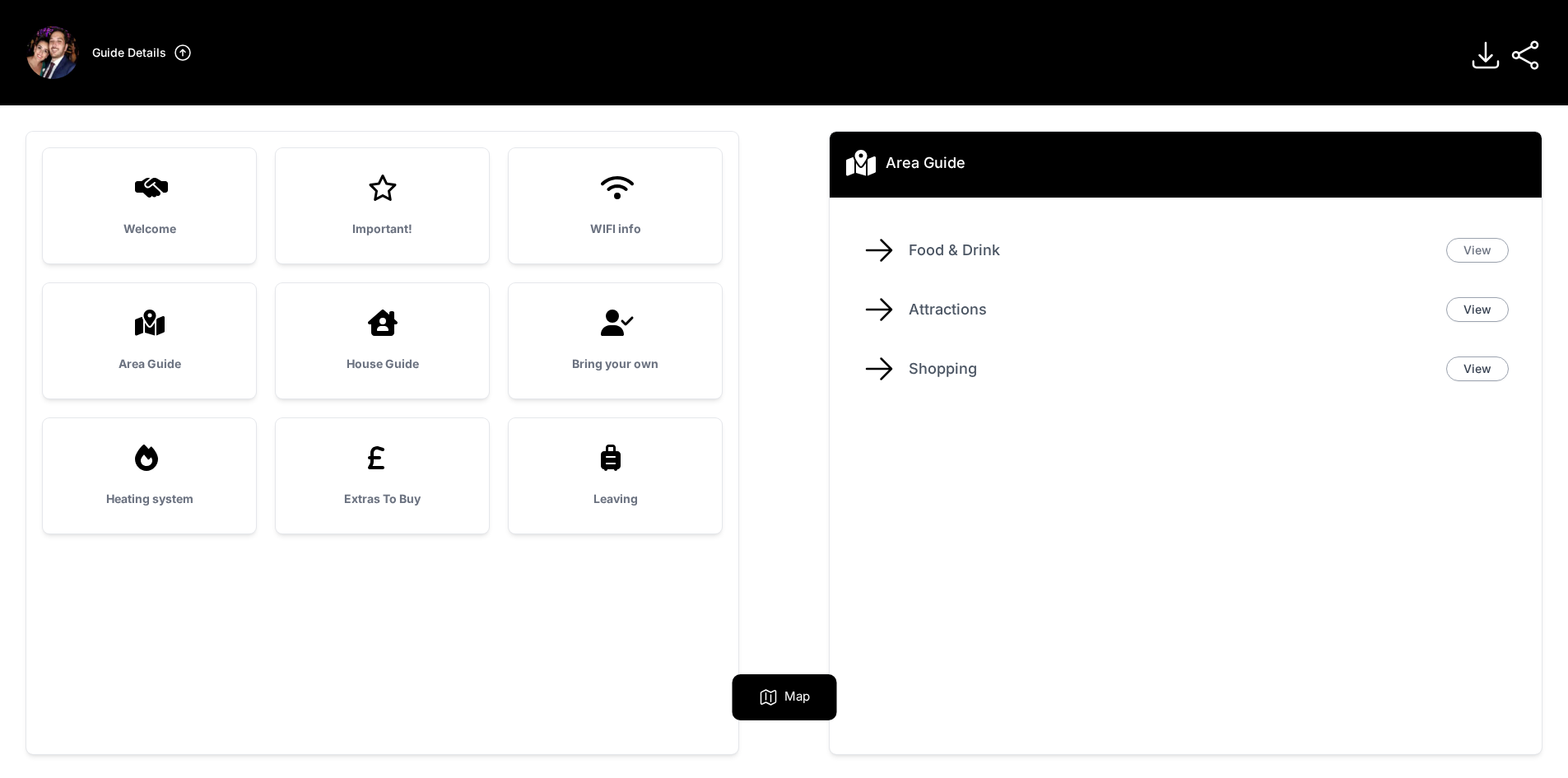
click at [1495, 239] on link "View" at bounding box center [1478, 250] width 63 height 25
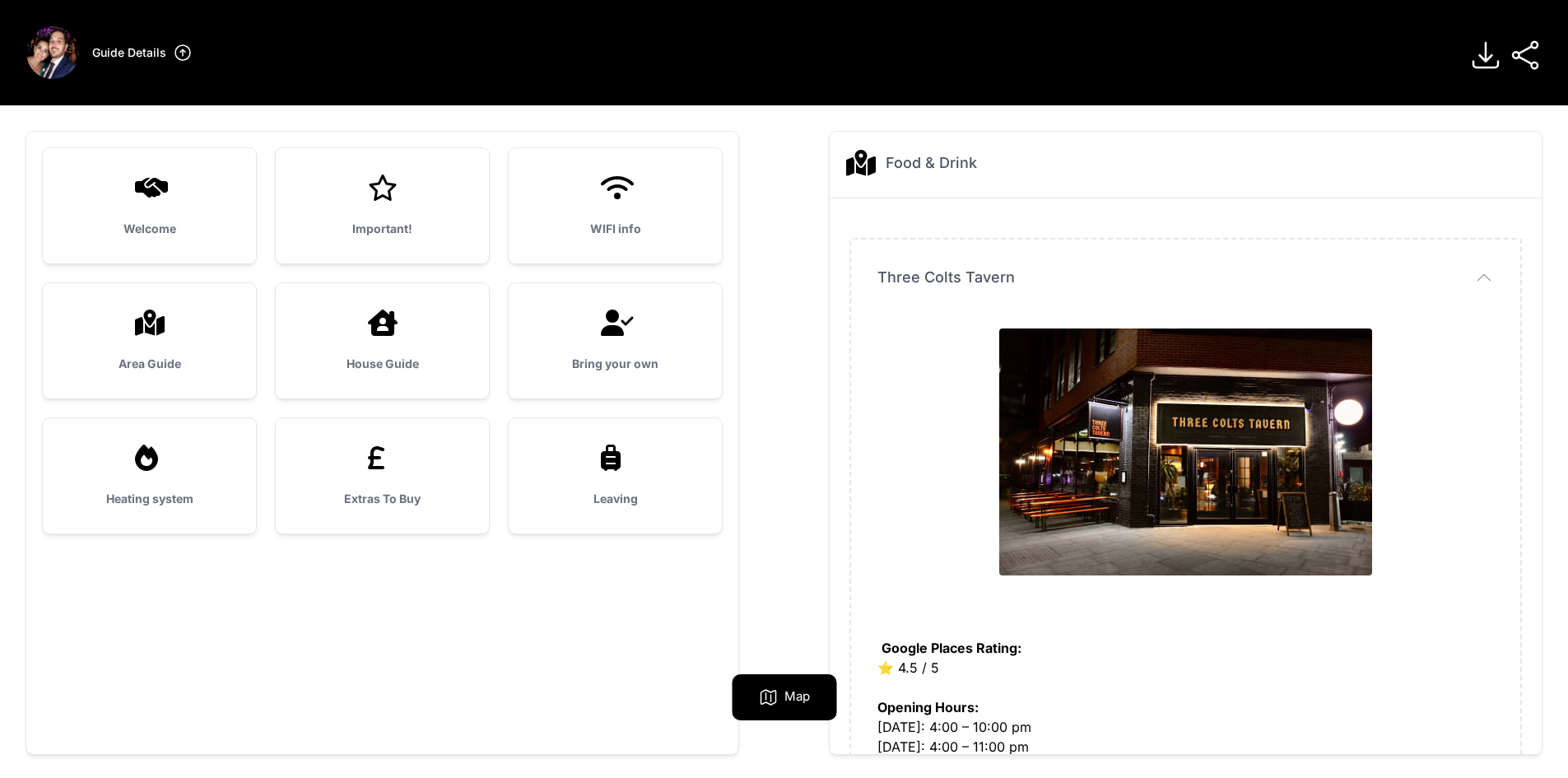
click at [1486, 280] on icon "button" at bounding box center [1484, 277] width 20 height 20
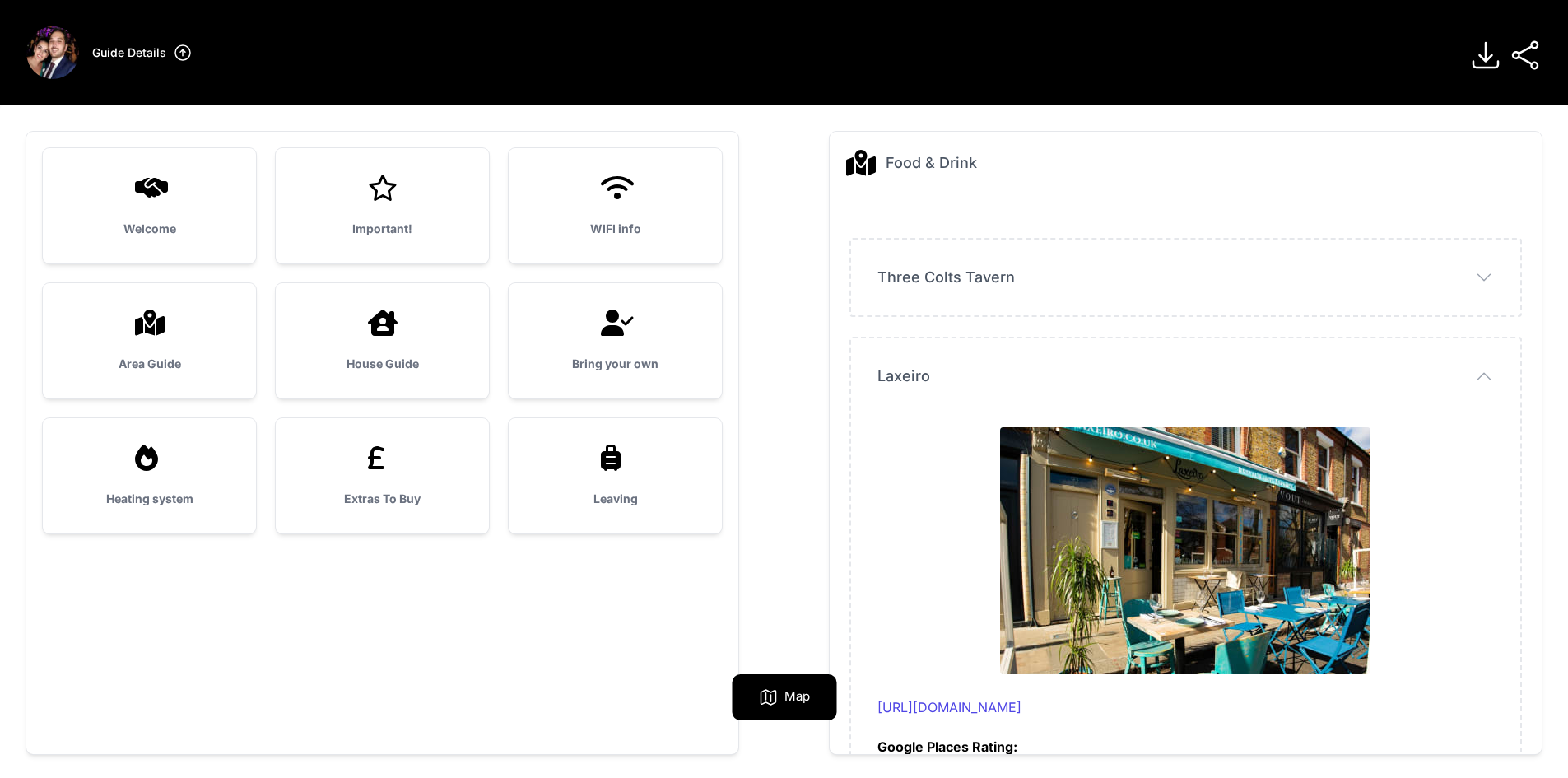
click at [221, 342] on div "Area Guide" at bounding box center [150, 340] width 213 height 115
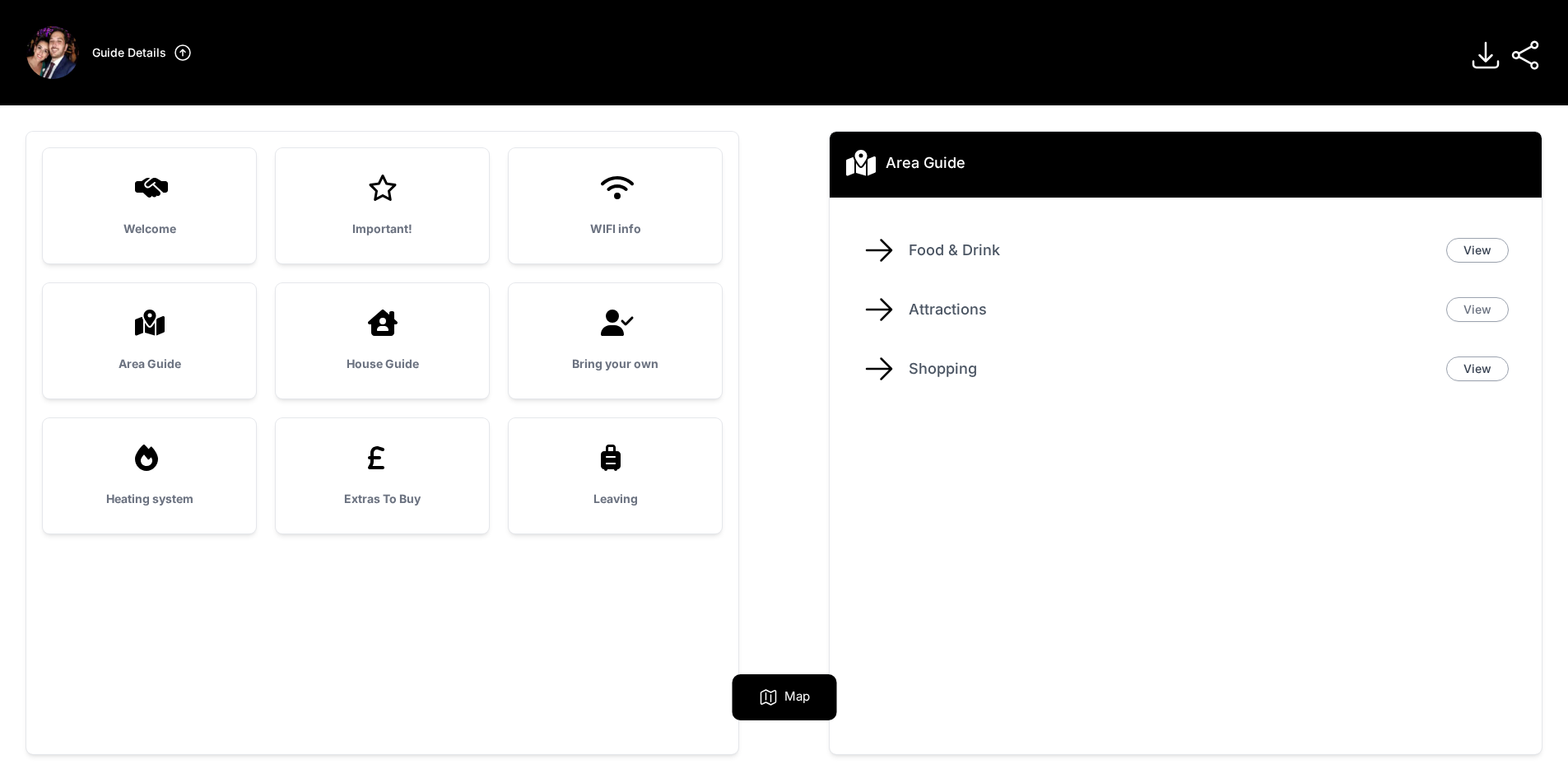
click at [1487, 314] on link "View" at bounding box center [1478, 309] width 63 height 25
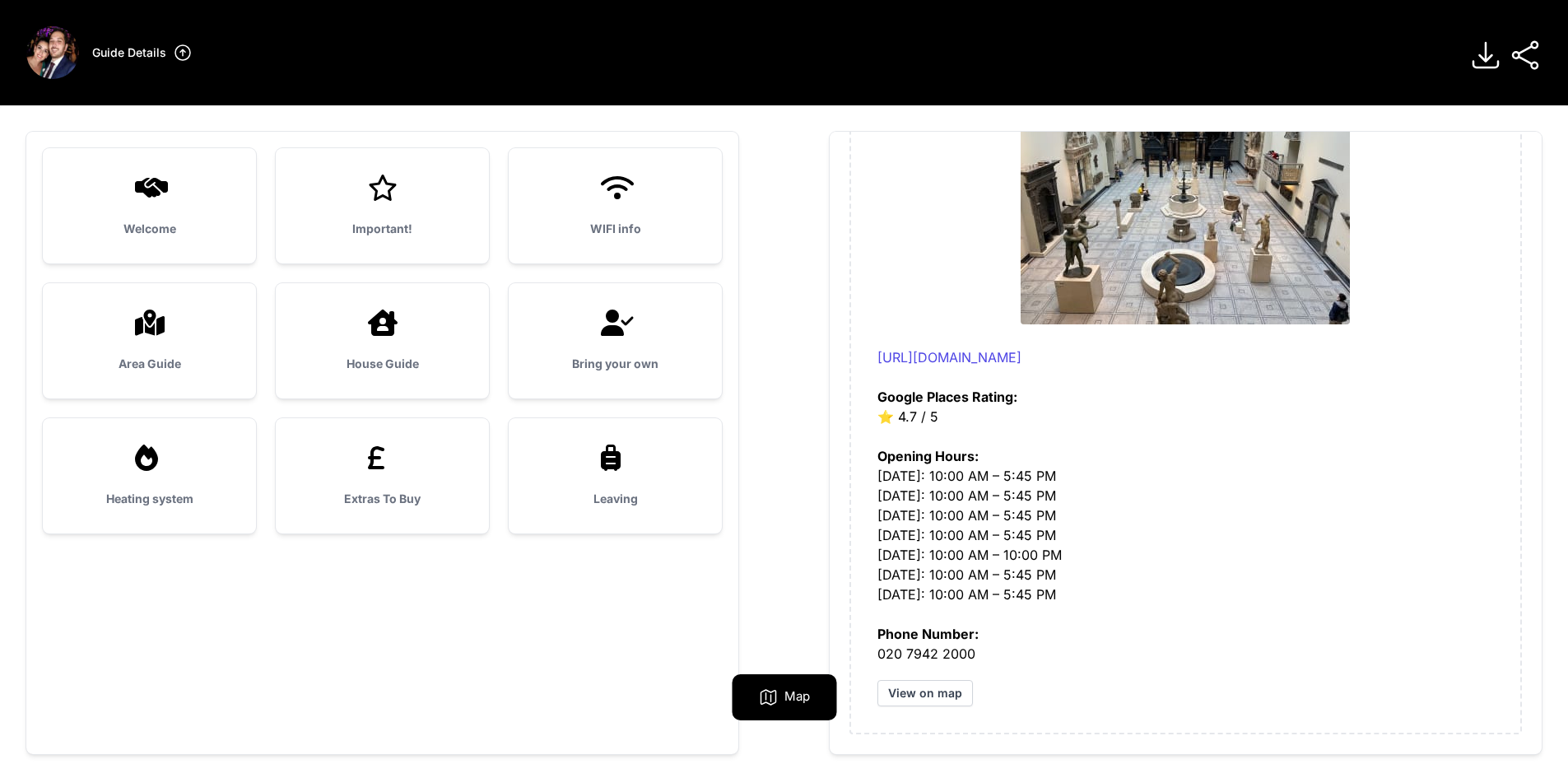
scroll to position [106, 0]
